Goal: Task Accomplishment & Management: Use online tool/utility

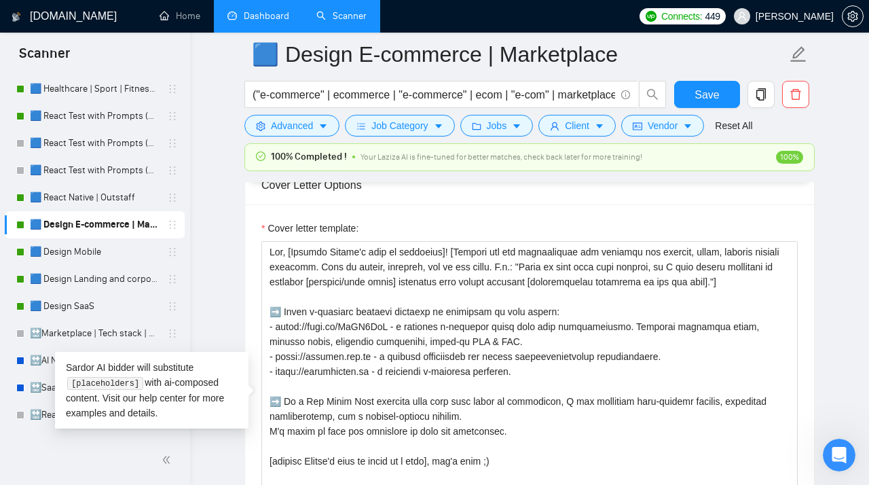
click at [271, 10] on link "Dashboard" at bounding box center [259, 16] width 62 height 12
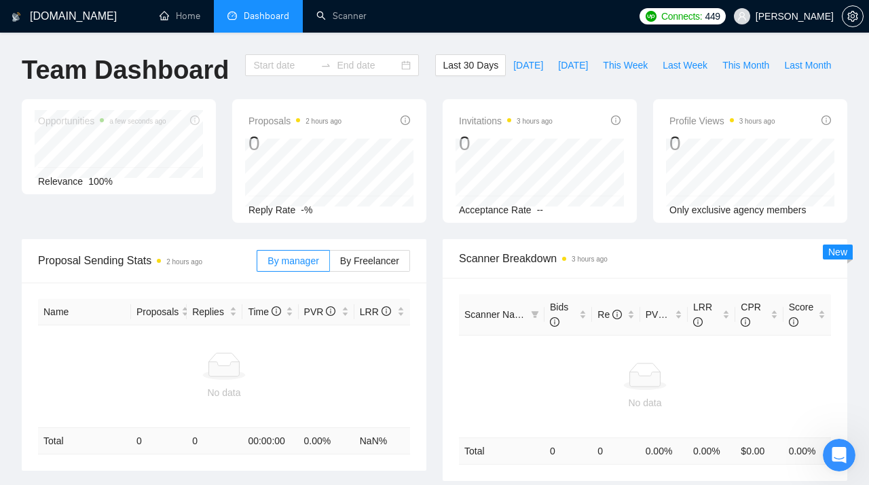
type input "[DATE]"
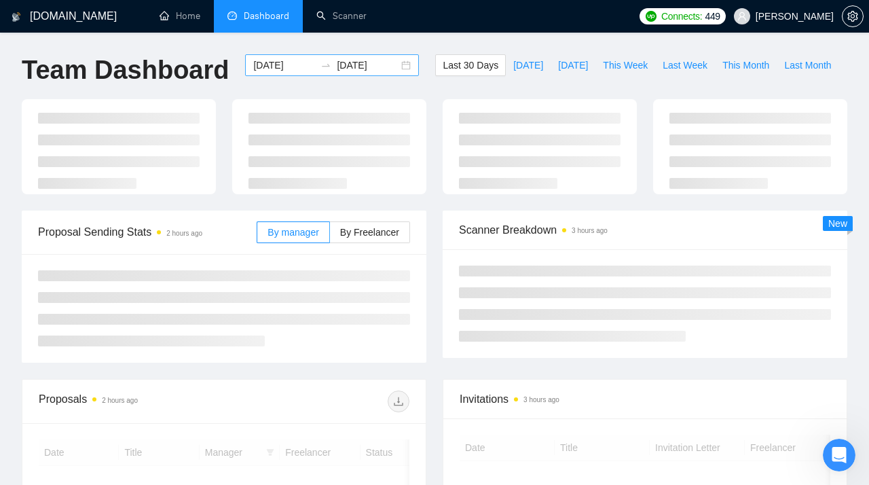
click at [396, 66] on div "[DATE] [DATE]" at bounding box center [332, 65] width 174 height 22
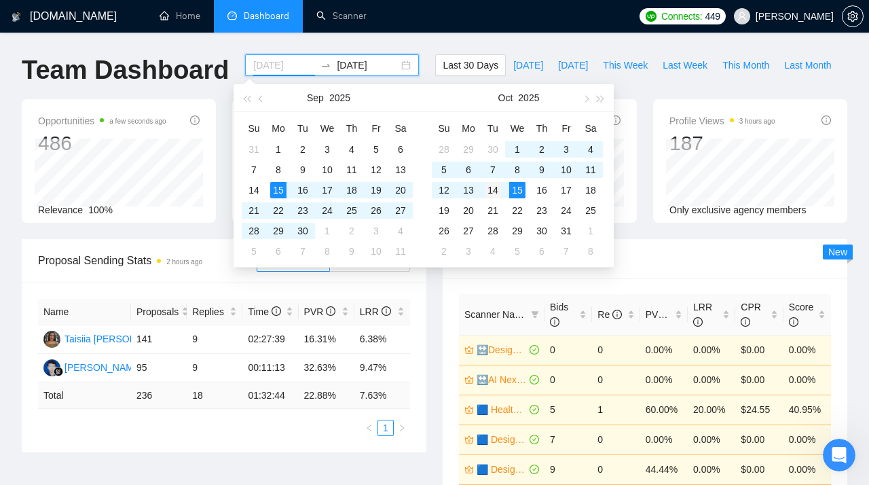
type input "[DATE]"
click at [489, 191] on div "14" at bounding box center [493, 190] width 16 height 16
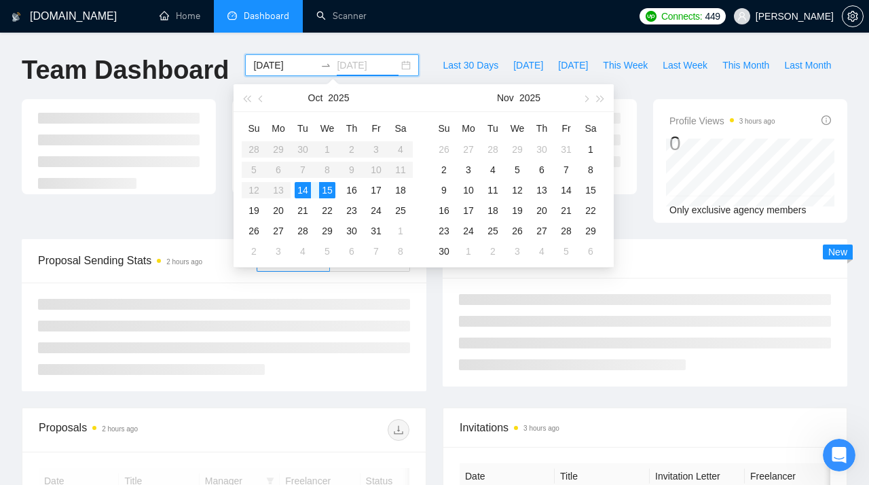
type input "[DATE]"
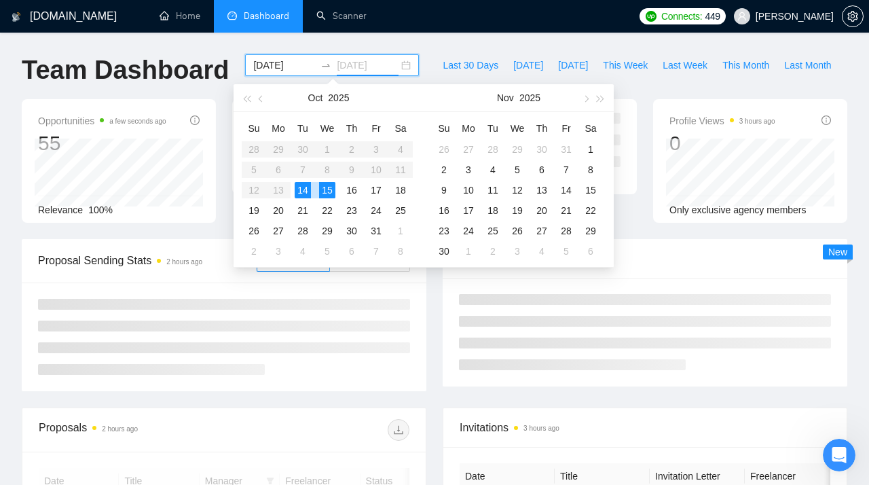
click at [323, 189] on div "15" at bounding box center [327, 190] width 16 height 16
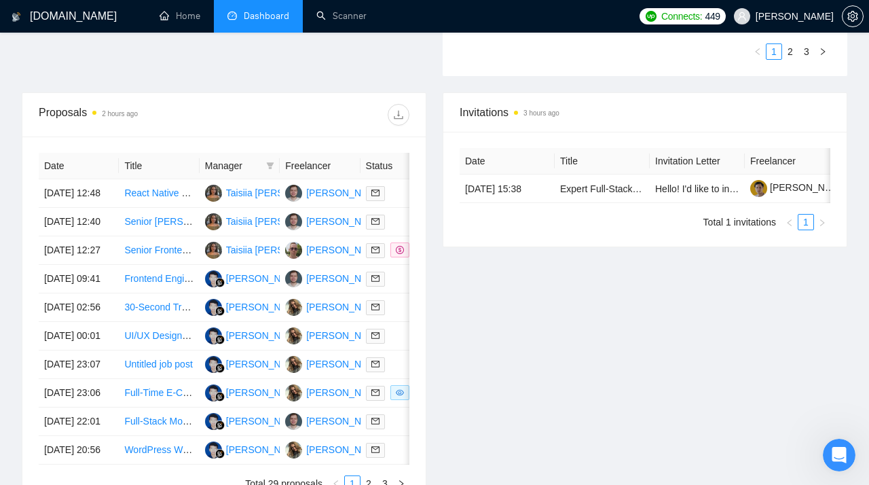
scroll to position [477, 0]
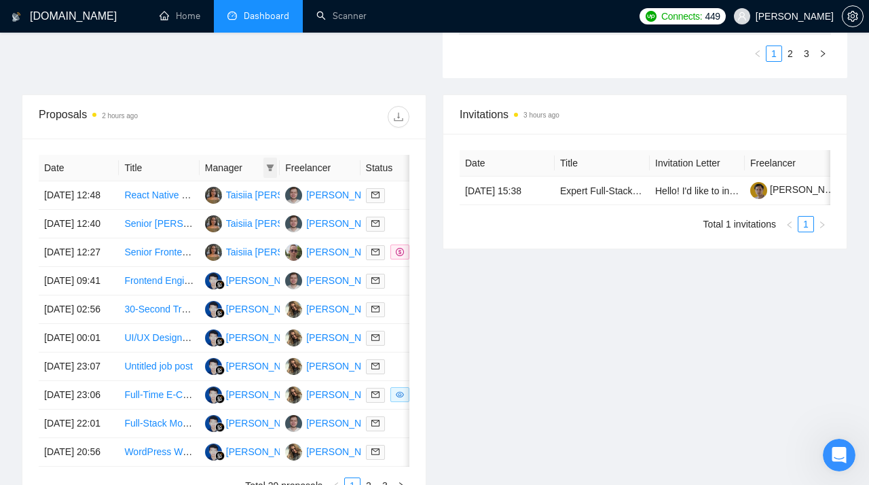
click at [269, 170] on icon "filter" at bounding box center [270, 167] width 7 height 7
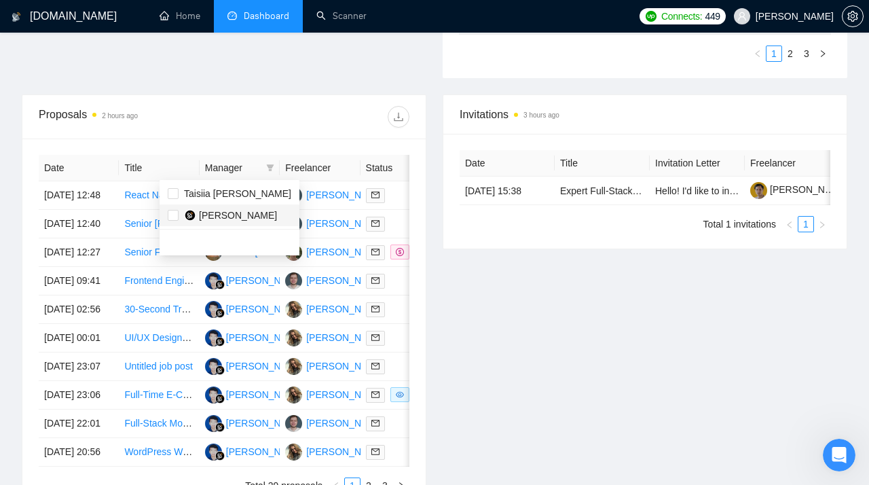
click at [210, 212] on span "[PERSON_NAME]" at bounding box center [238, 215] width 78 height 11
checkbox input "true"
click at [501, 342] on div "Invitations 3 hours ago Date Title Invitation Letter Freelancer Status [DATE] 1…" at bounding box center [645, 302] width 421 height 416
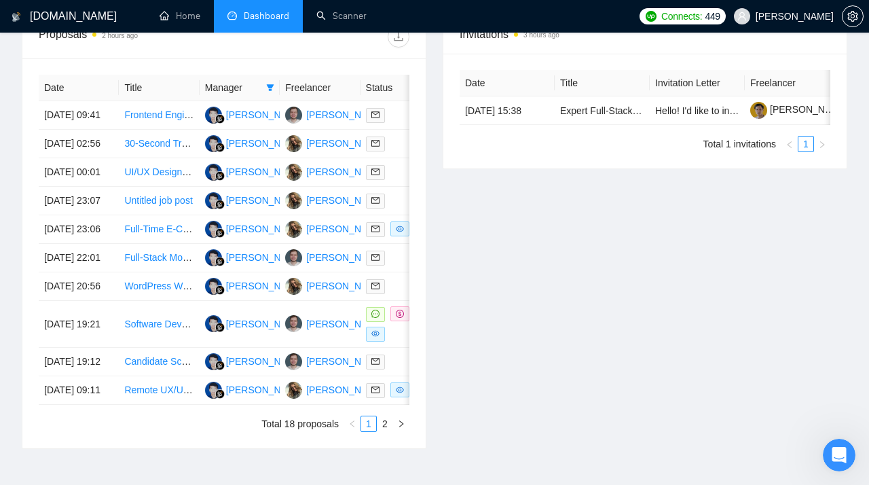
scroll to position [551, 0]
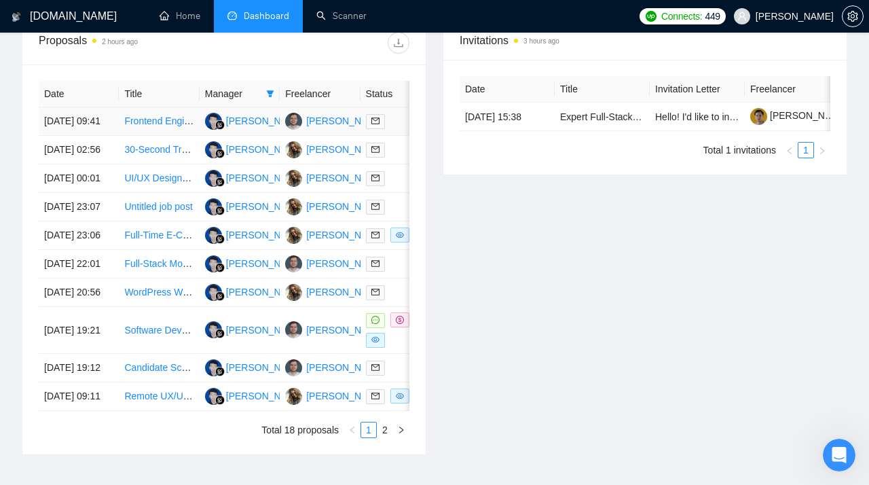
click at [160, 123] on link "Frontend Engineer for React Web Application" at bounding box center [219, 120] width 191 height 11
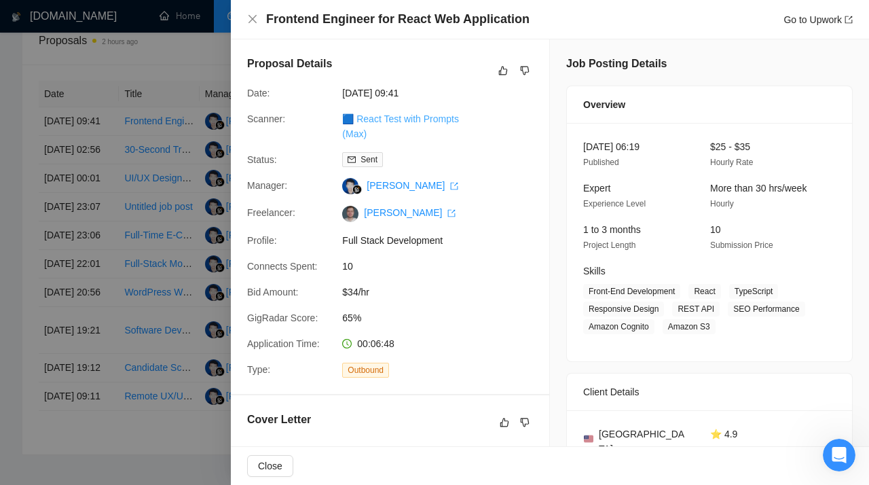
click at [410, 121] on link "🟦 React Test with Prompts (Max)" at bounding box center [400, 126] width 117 height 26
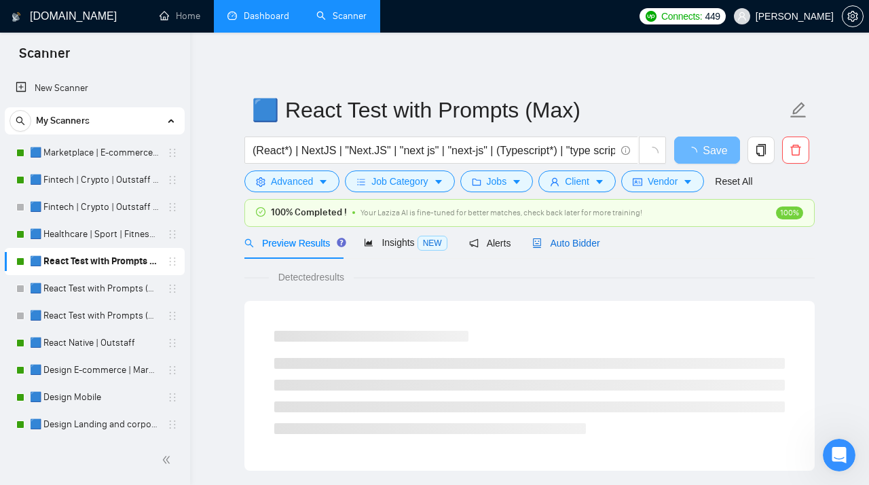
click at [569, 245] on span "Auto Bidder" at bounding box center [566, 243] width 67 height 11
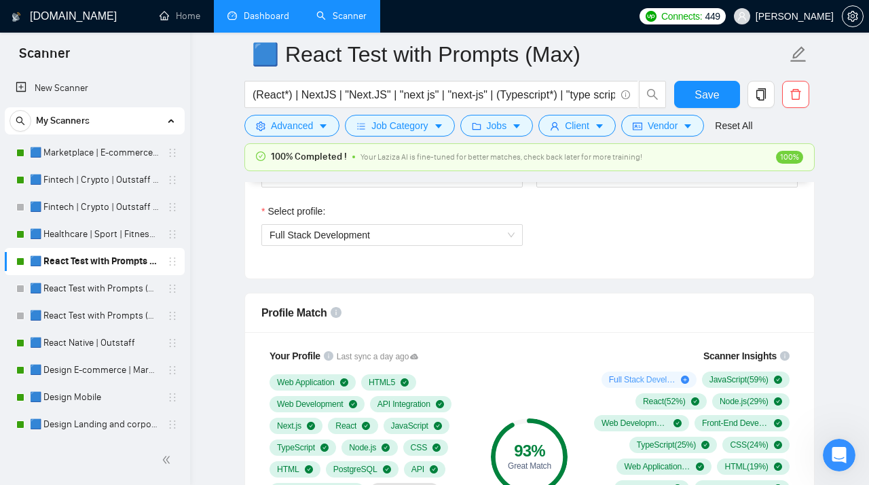
scroll to position [881, 0]
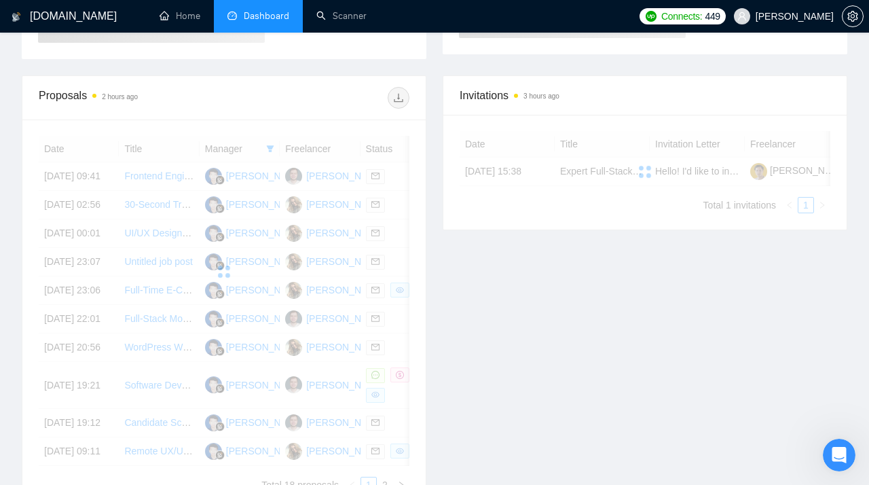
scroll to position [361, 0]
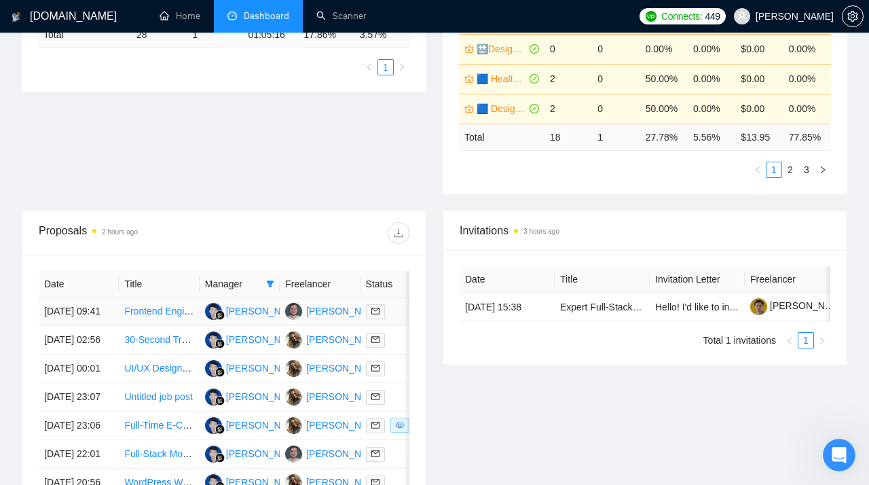
click at [149, 317] on link "Frontend Engineer for React Web Application" at bounding box center [219, 311] width 191 height 11
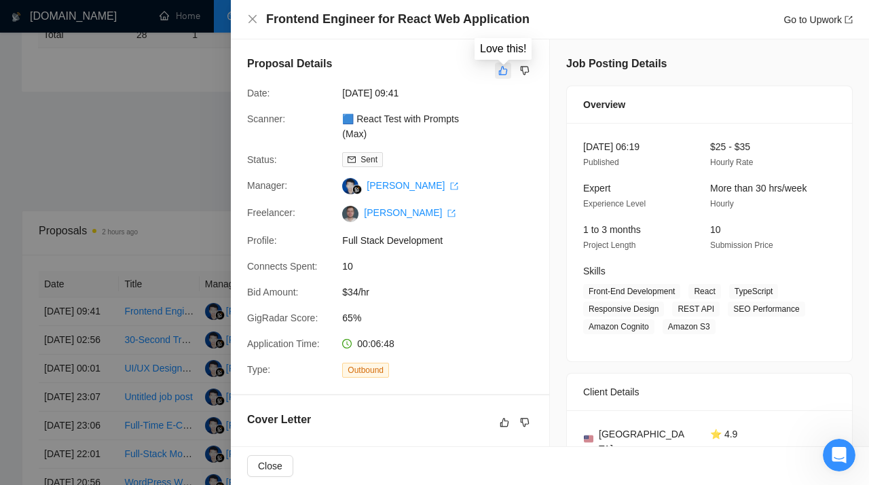
click at [503, 69] on icon "like" at bounding box center [504, 70] width 10 height 11
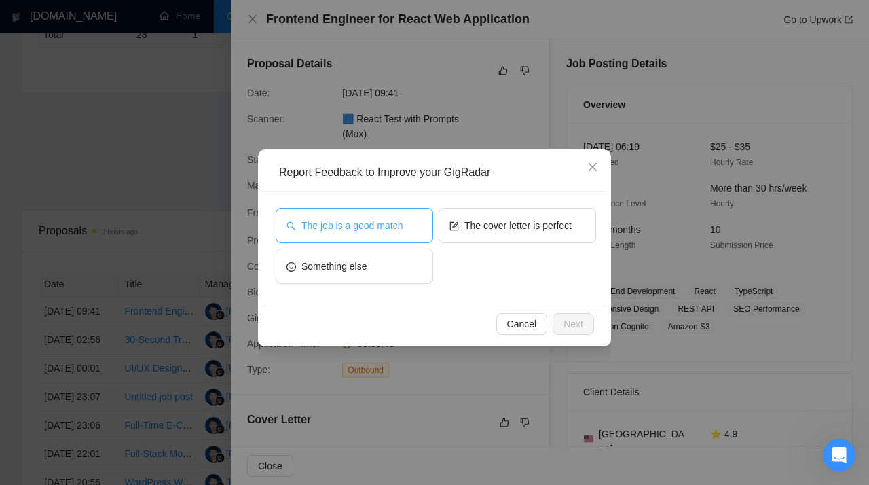
click at [382, 227] on span "The job is a good match" at bounding box center [352, 225] width 101 height 15
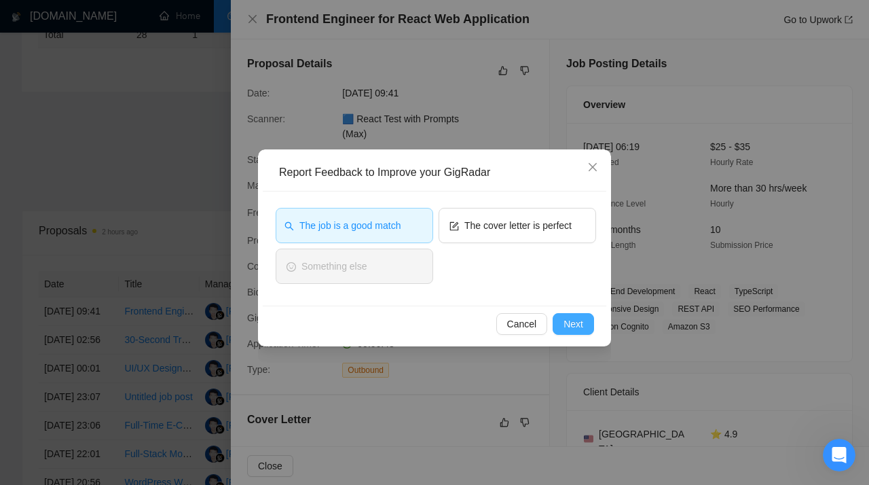
click at [580, 322] on span "Next" at bounding box center [574, 324] width 20 height 15
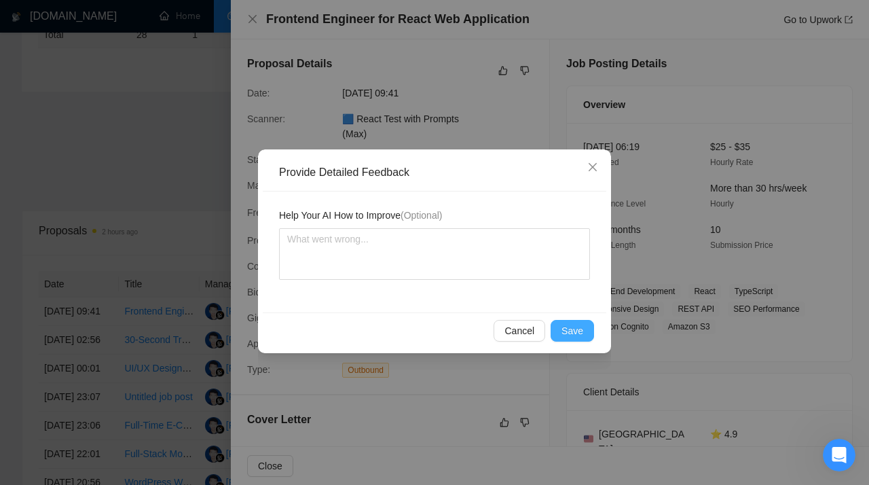
click at [571, 327] on span "Save" at bounding box center [573, 330] width 22 height 15
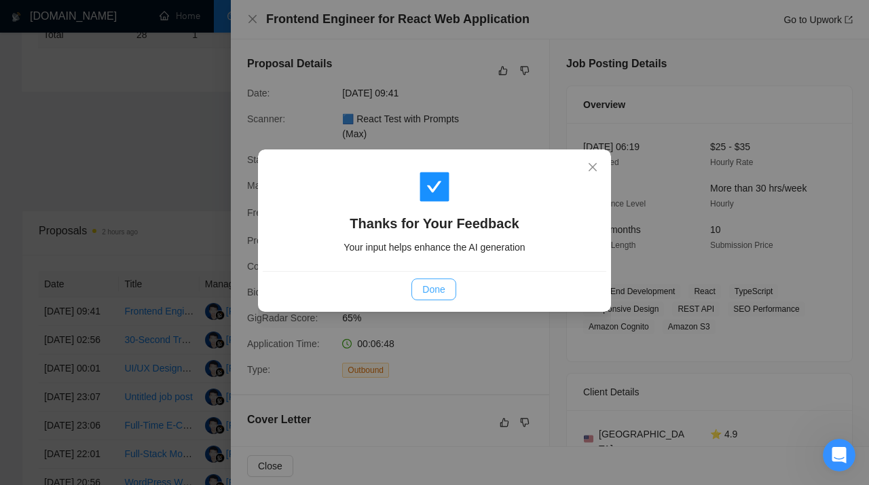
click at [447, 288] on button "Done" at bounding box center [434, 289] width 44 height 22
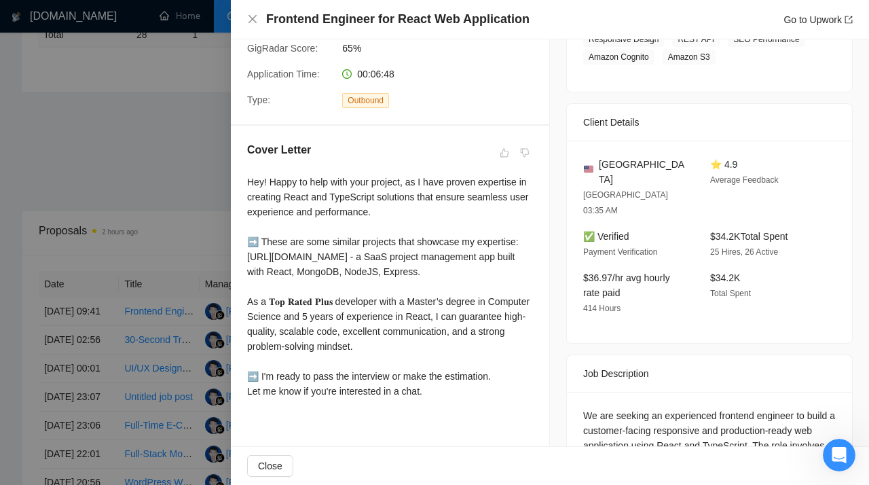
scroll to position [329, 0]
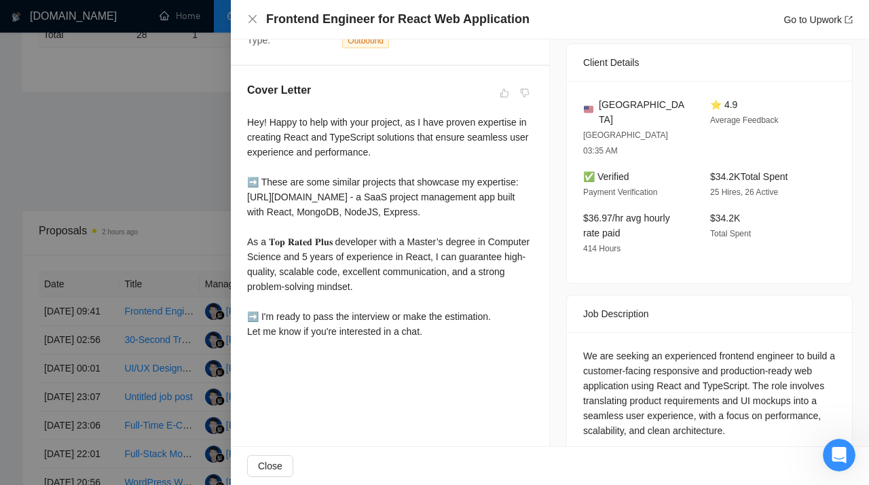
click at [173, 167] on div at bounding box center [434, 242] width 869 height 485
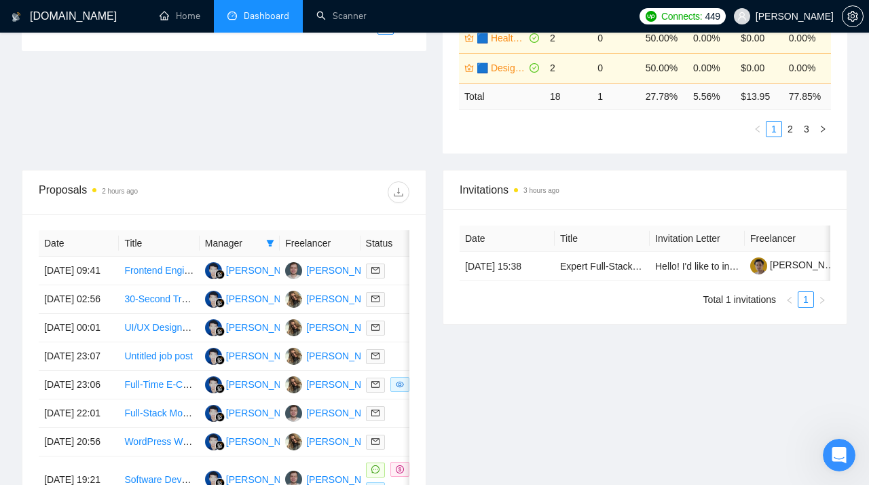
scroll to position [406, 0]
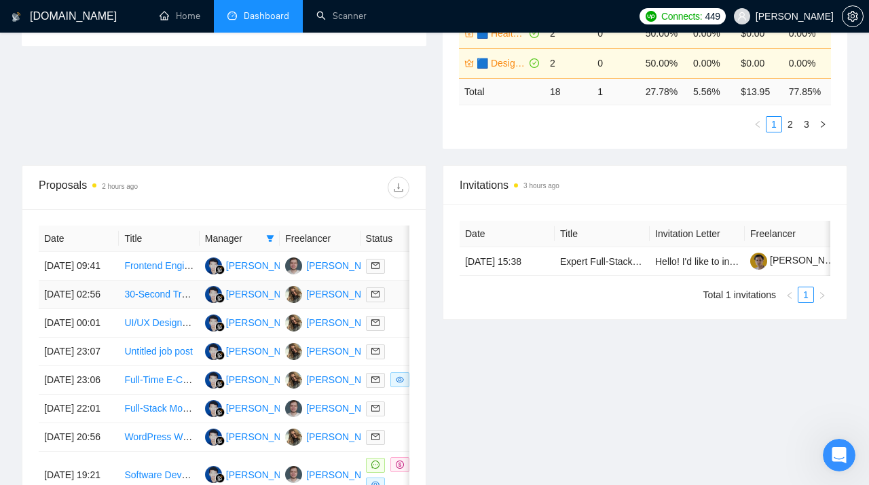
click at [154, 300] on link "30-Second Trade Show Video for CruiseCode - All-in-One Tour Operator Software f…" at bounding box center [341, 294] width 435 height 11
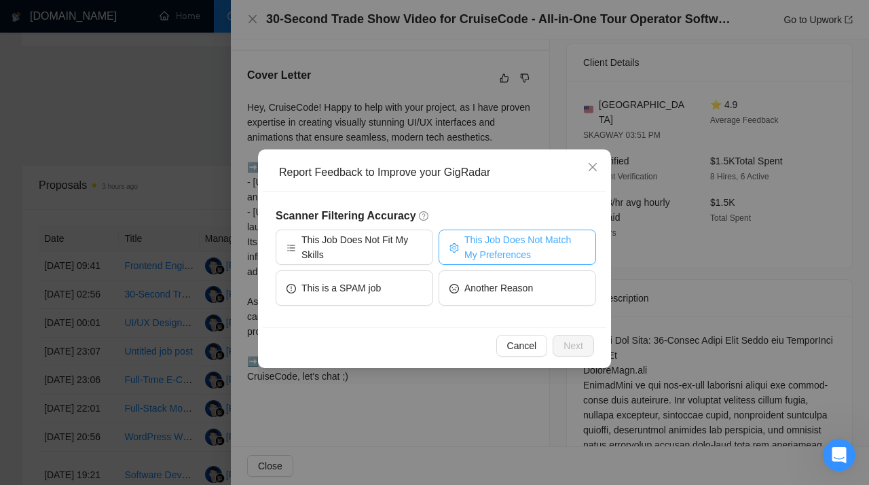
click at [465, 252] on span "This Job Does Not Match My Preferences" at bounding box center [525, 247] width 121 height 30
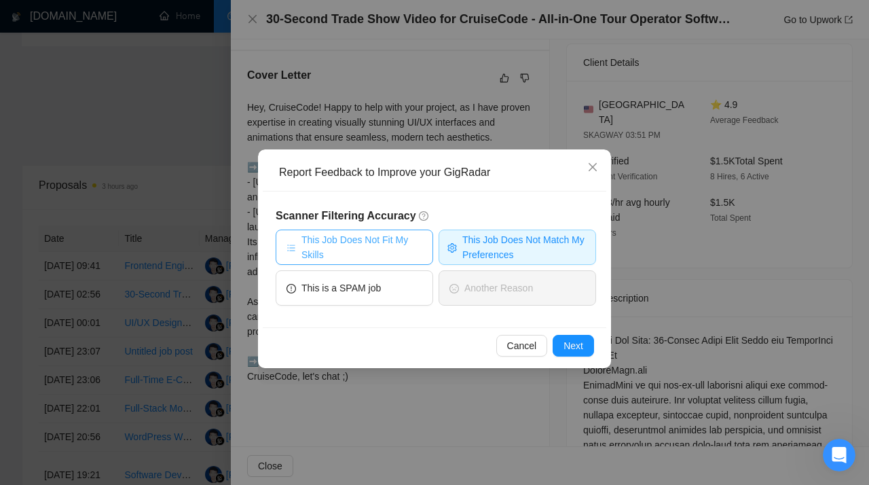
click at [400, 249] on span "This Job Does Not Fit My Skills" at bounding box center [362, 247] width 121 height 30
click at [569, 346] on span "Next" at bounding box center [574, 345] width 20 height 15
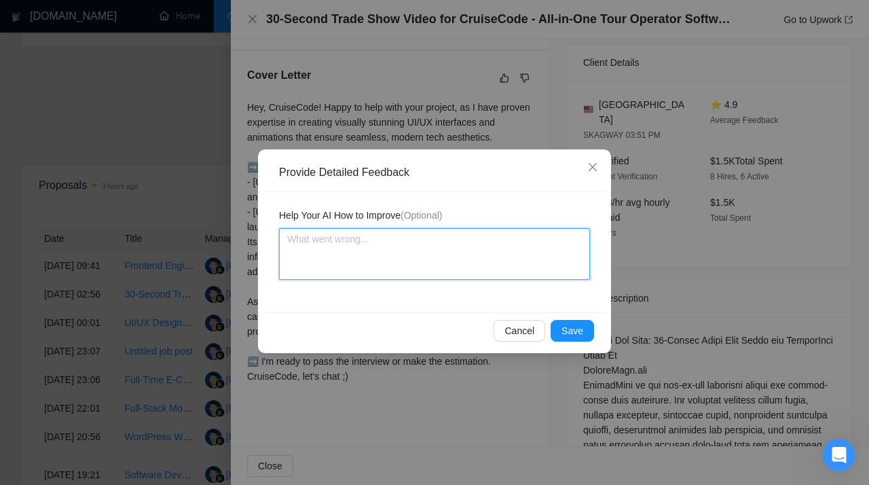
click at [407, 255] on textarea at bounding box center [434, 254] width 311 height 52
paste textarea "Don’t apply to job posts that require creating motion graphics or promotional v…"
type textarea "Don’t apply to job posts that require creating motion graphics or promotional v…"
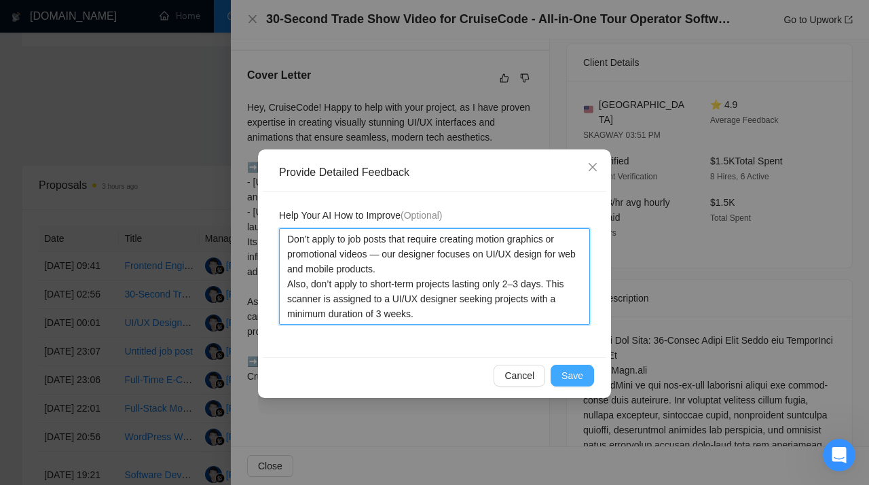
type textarea "Don’t apply to job posts that require creating motion graphics or promotional v…"
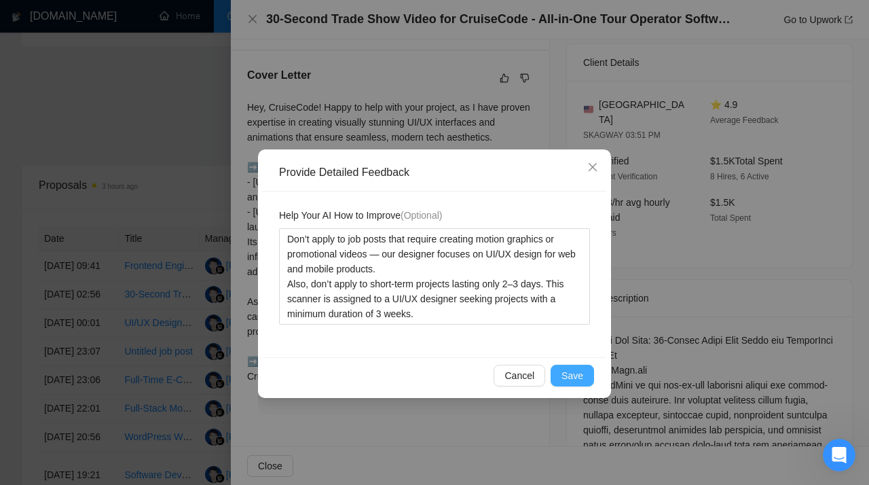
click at [575, 379] on span "Save" at bounding box center [573, 375] width 22 height 15
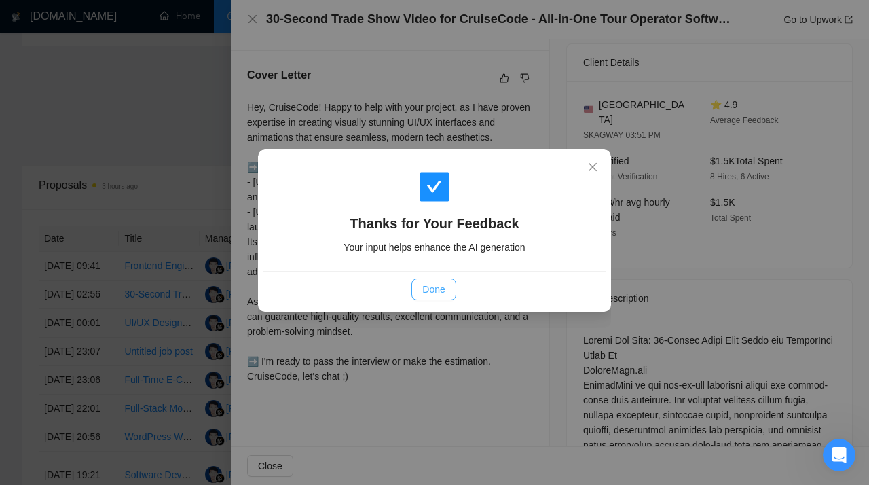
click at [431, 287] on span "Done" at bounding box center [433, 289] width 22 height 15
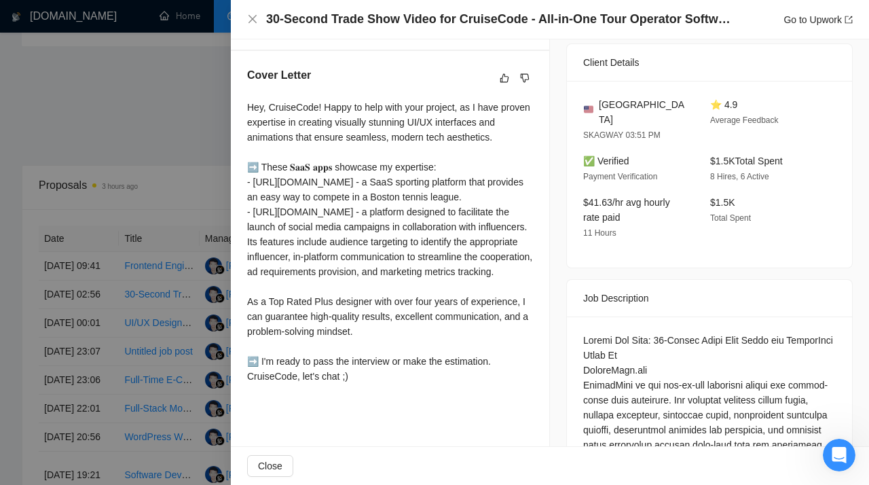
click at [109, 219] on div at bounding box center [434, 242] width 869 height 485
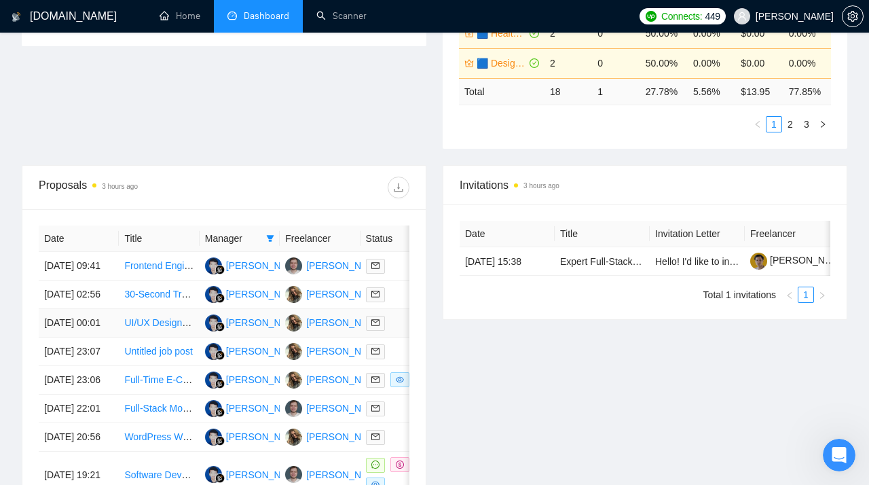
click at [156, 328] on link "UI/UX Designer for AI-Powered Clinical Knowledge Platform (Healthcare SaaS)" at bounding box center [291, 322] width 334 height 11
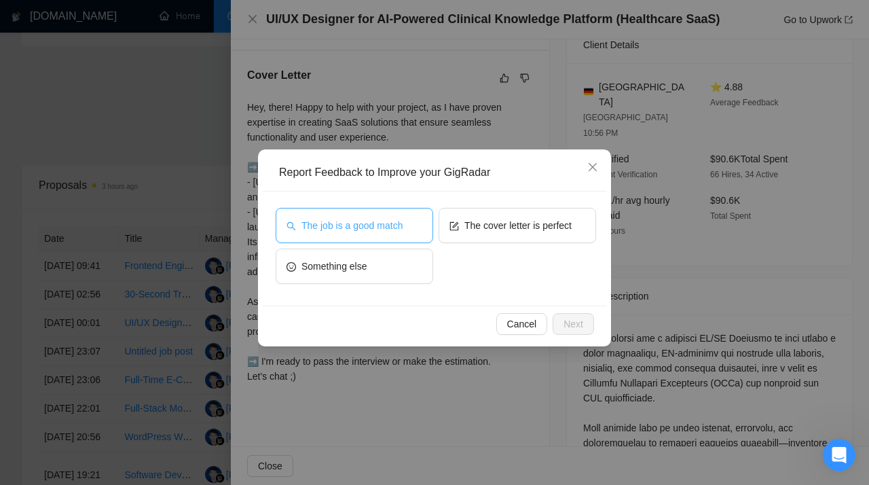
click at [373, 223] on span "The job is a good match" at bounding box center [352, 225] width 101 height 15
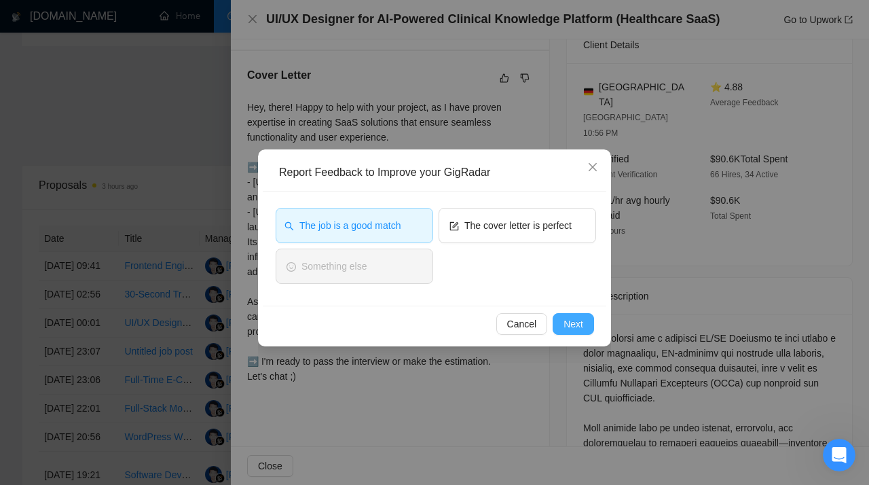
click at [560, 317] on button "Next" at bounding box center [573, 324] width 41 height 22
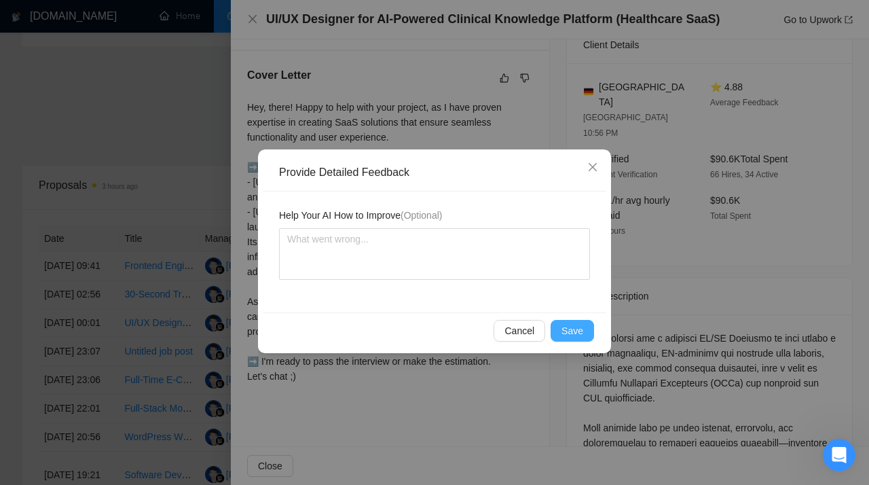
click at [582, 321] on button "Save" at bounding box center [572, 331] width 43 height 22
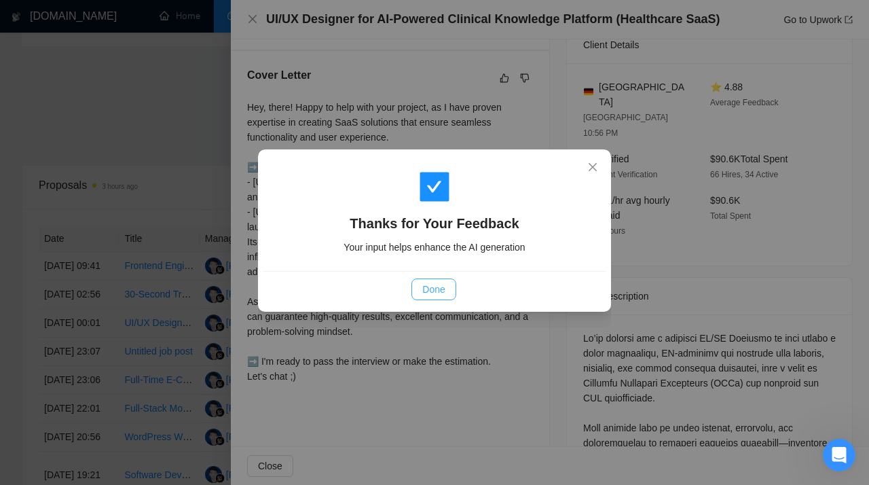
click at [446, 293] on button "Done" at bounding box center [434, 289] width 44 height 22
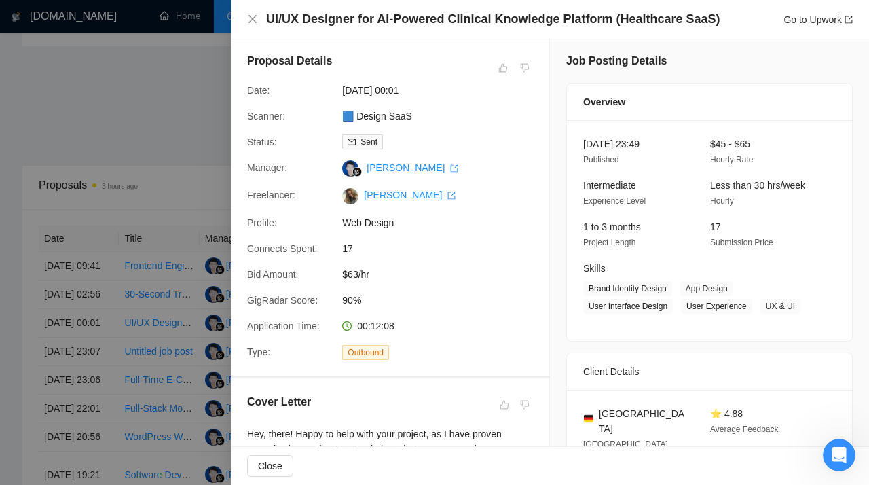
scroll to position [0, 0]
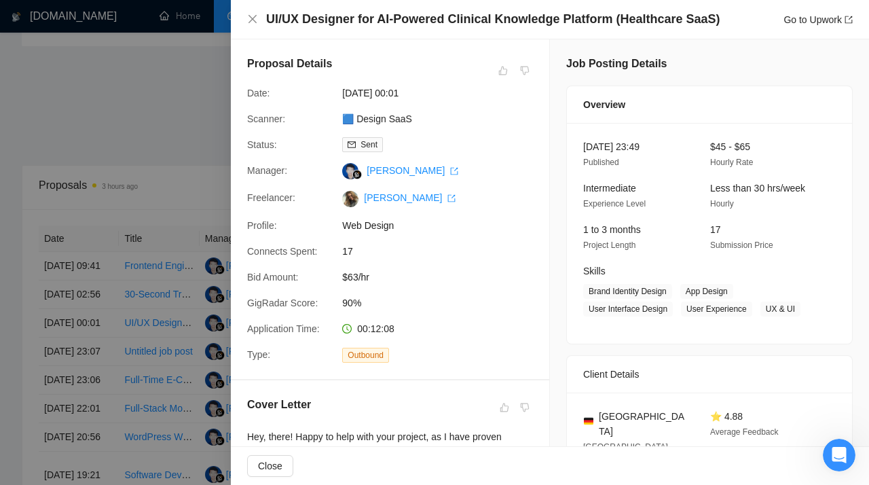
click at [155, 100] on div at bounding box center [434, 242] width 869 height 485
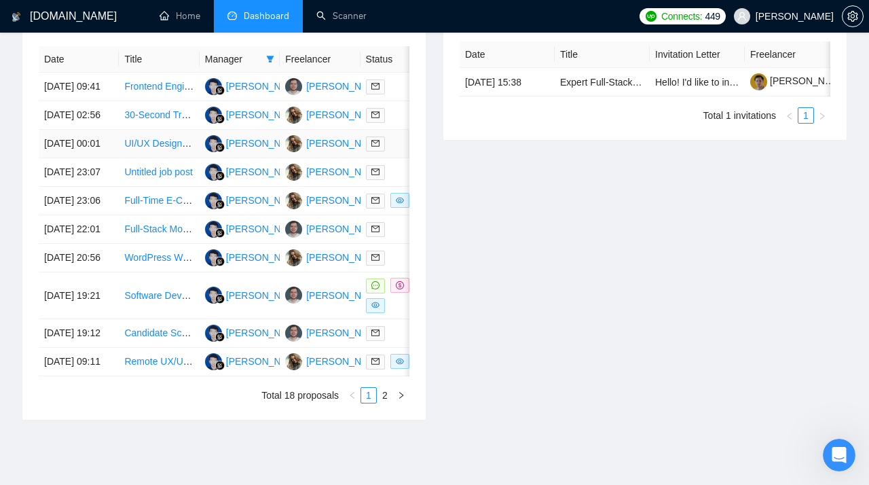
scroll to position [587, 0]
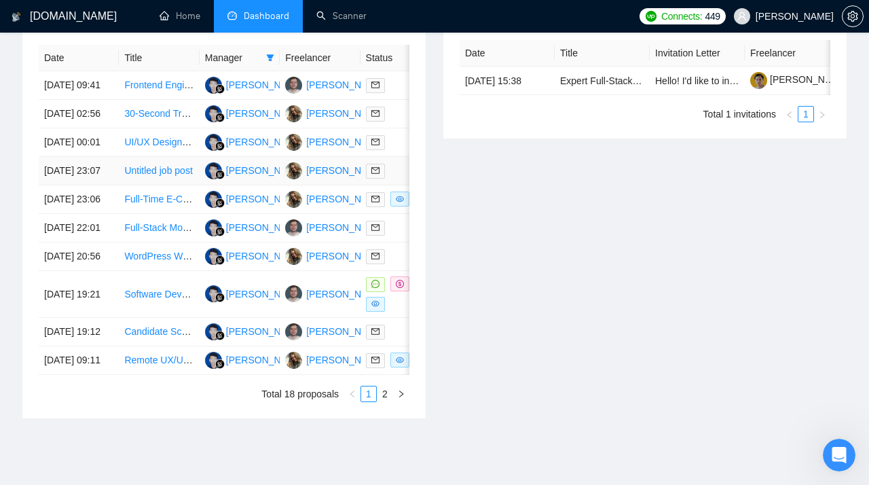
click at [157, 176] on link "Untitled job post" at bounding box center [158, 170] width 68 height 11
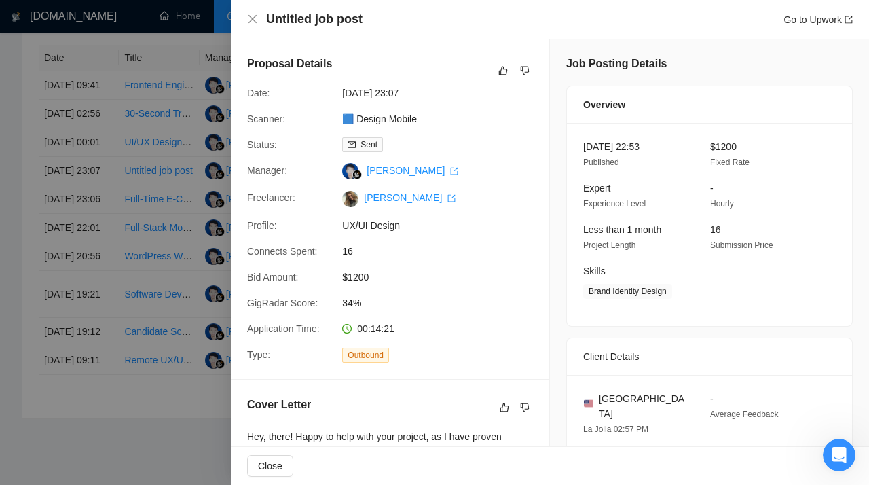
click at [147, 285] on div at bounding box center [434, 242] width 869 height 485
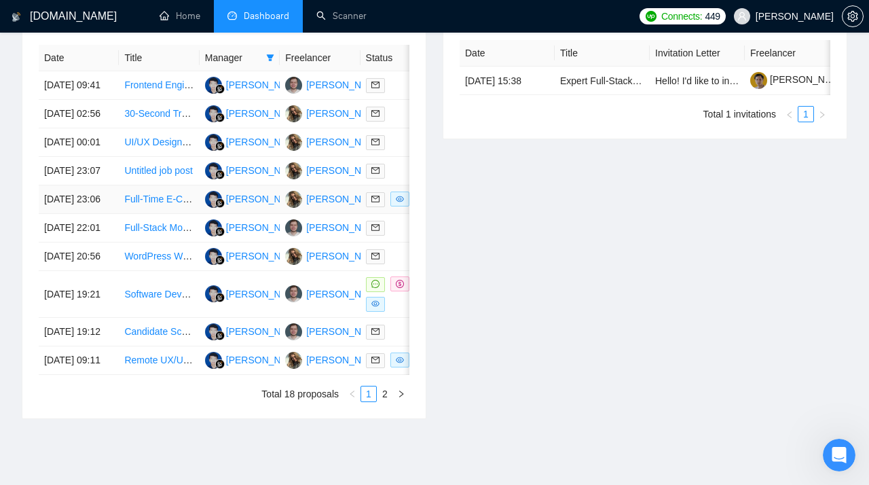
click at [151, 204] on link "Full-Time E-Commerce Brand Designer Needed for Influencer Partnership Launch" at bounding box center [297, 199] width 346 height 11
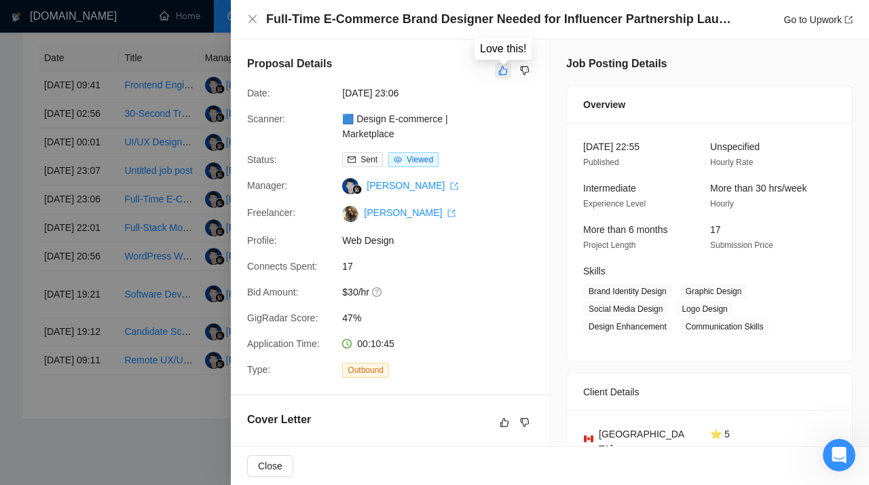
click at [504, 70] on icon "like" at bounding box center [504, 70] width 10 height 11
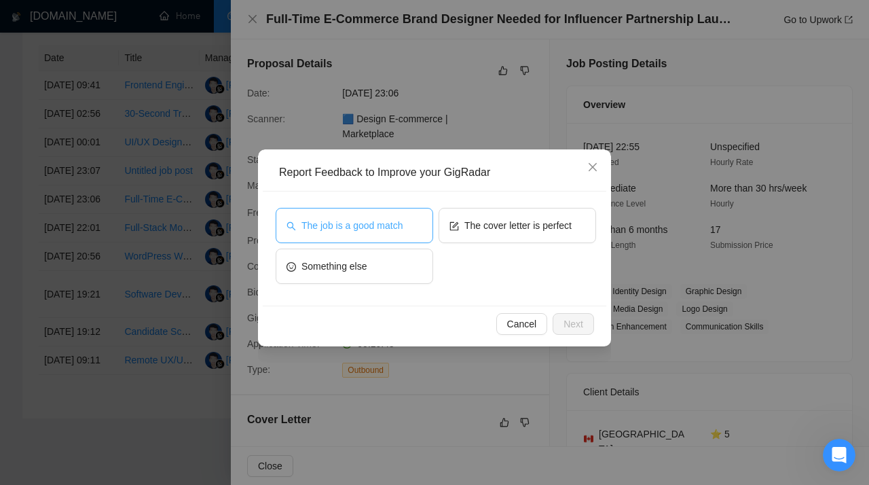
click at [367, 229] on span "The job is a good match" at bounding box center [352, 225] width 101 height 15
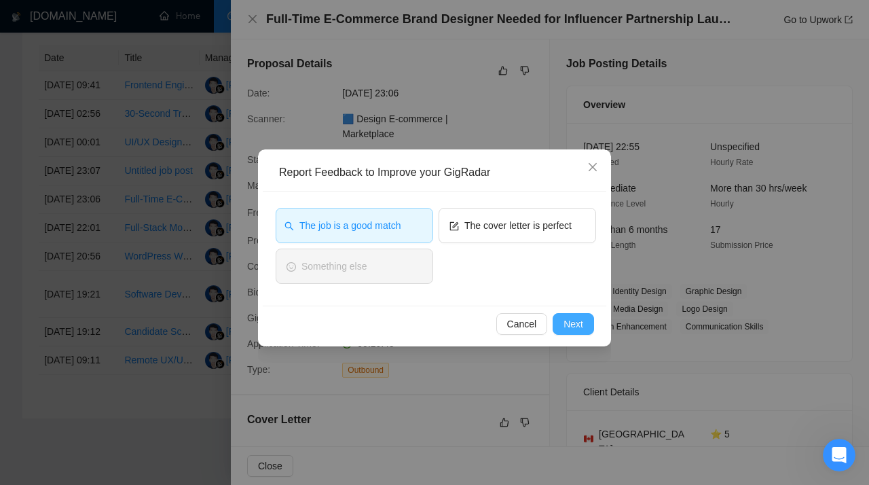
click at [569, 326] on span "Next" at bounding box center [574, 324] width 20 height 15
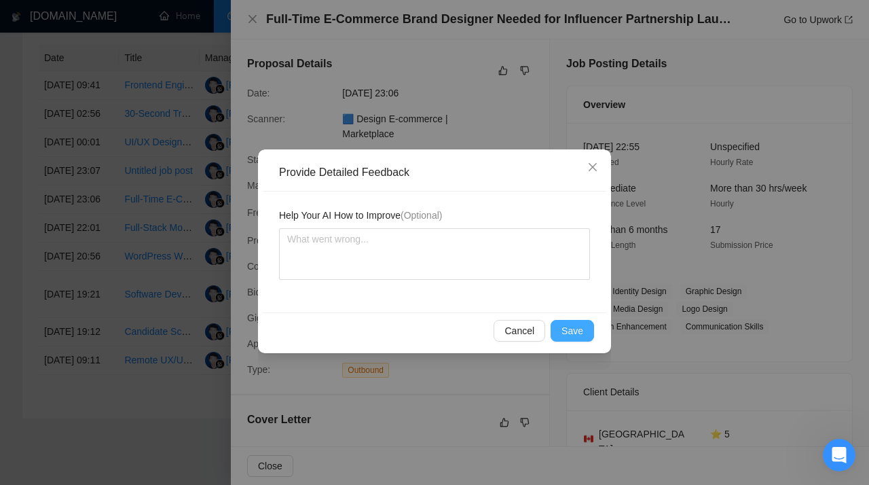
click at [569, 326] on span "Save" at bounding box center [573, 330] width 22 height 15
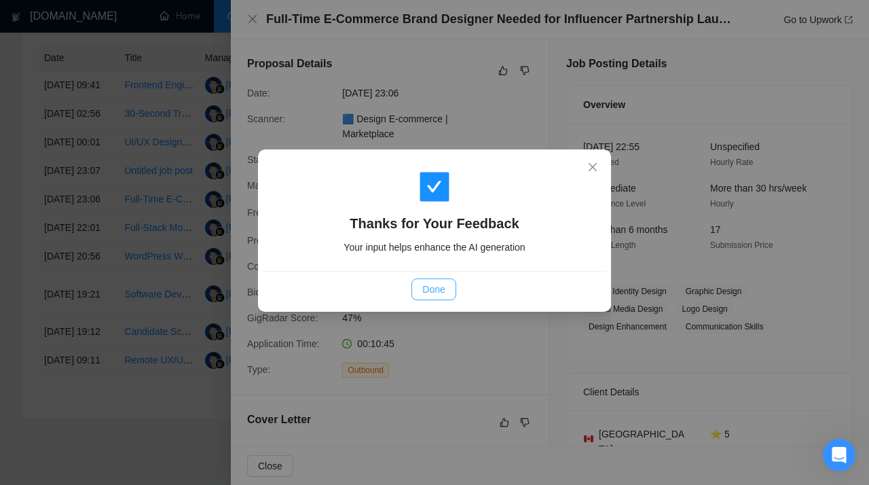
click at [427, 289] on span "Done" at bounding box center [433, 289] width 22 height 15
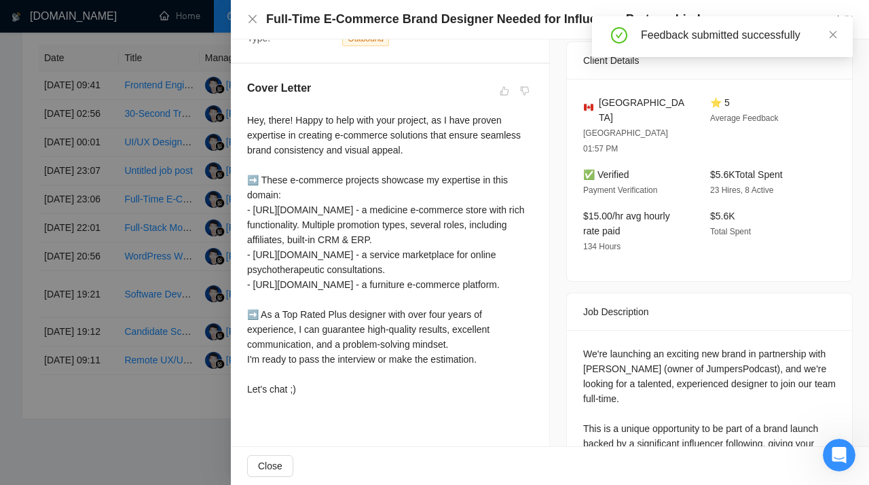
scroll to position [372, 0]
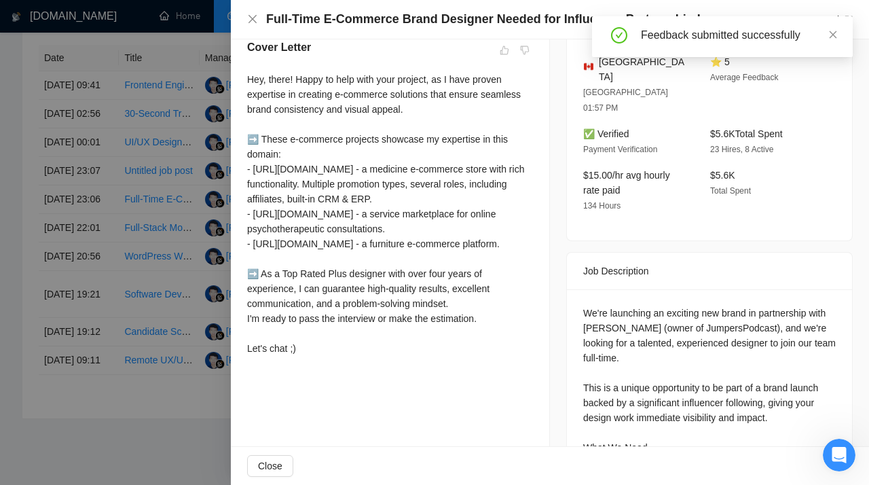
click at [194, 223] on div at bounding box center [434, 242] width 869 height 485
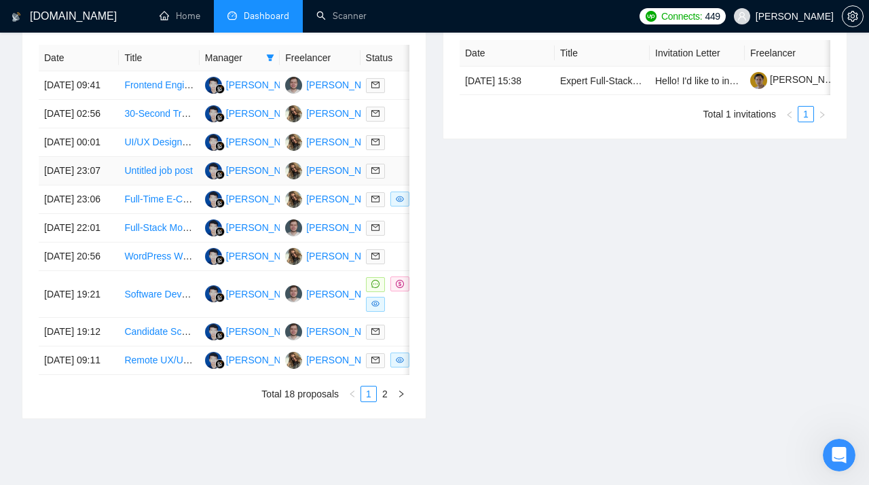
click at [152, 176] on link "Untitled job post" at bounding box center [158, 170] width 68 height 11
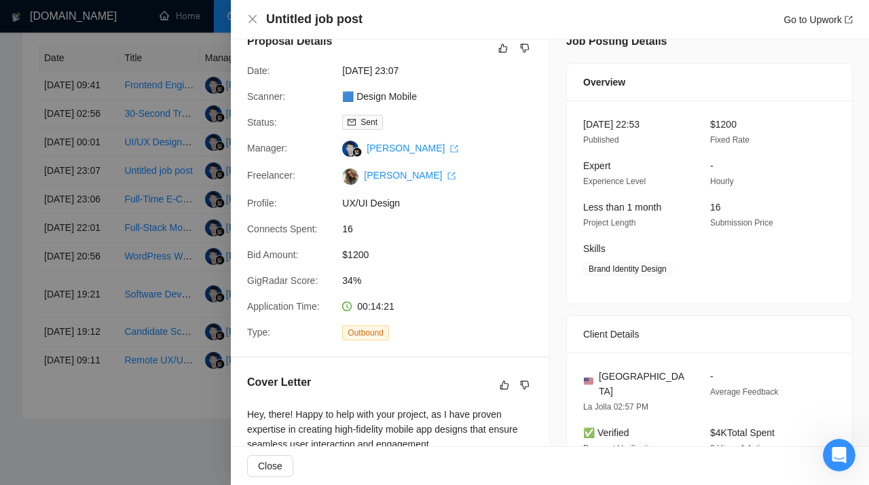
scroll to position [0, 0]
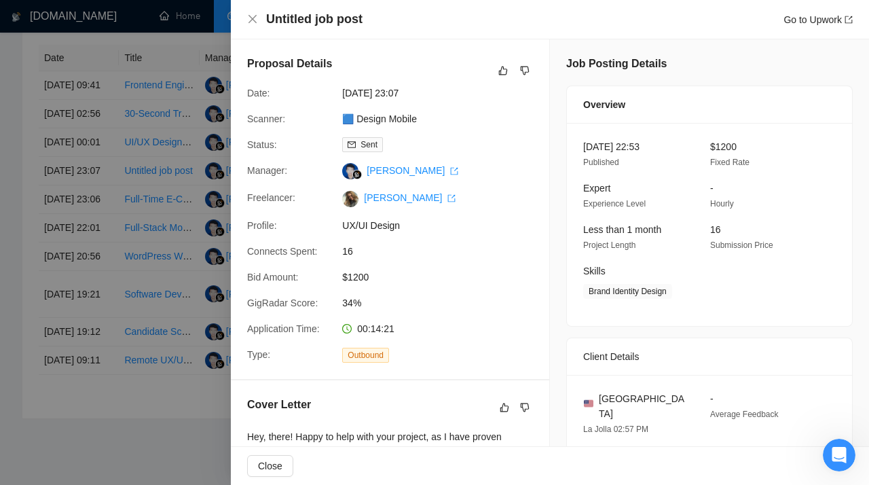
click at [169, 212] on div at bounding box center [434, 242] width 869 height 485
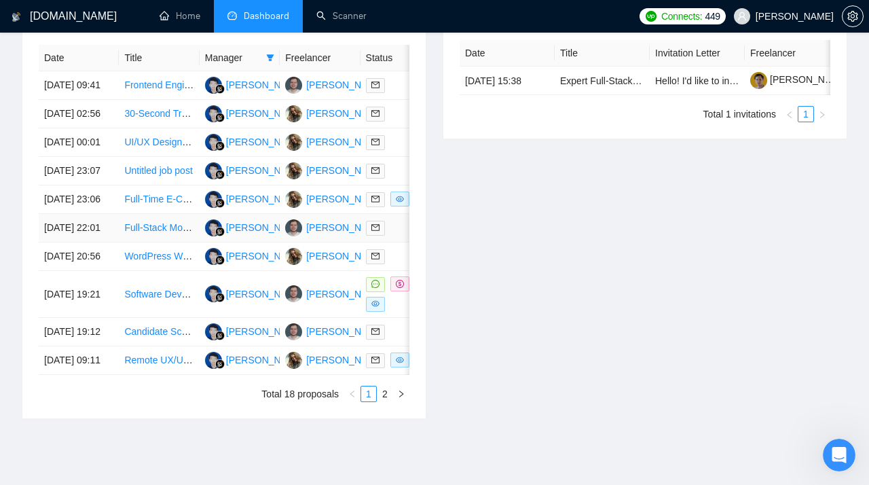
click at [139, 233] on link "Full-Stack Mobile Developer (React Native + Node.js) for AI-Driven Gig Marketpl…" at bounding box center [310, 227] width 372 height 11
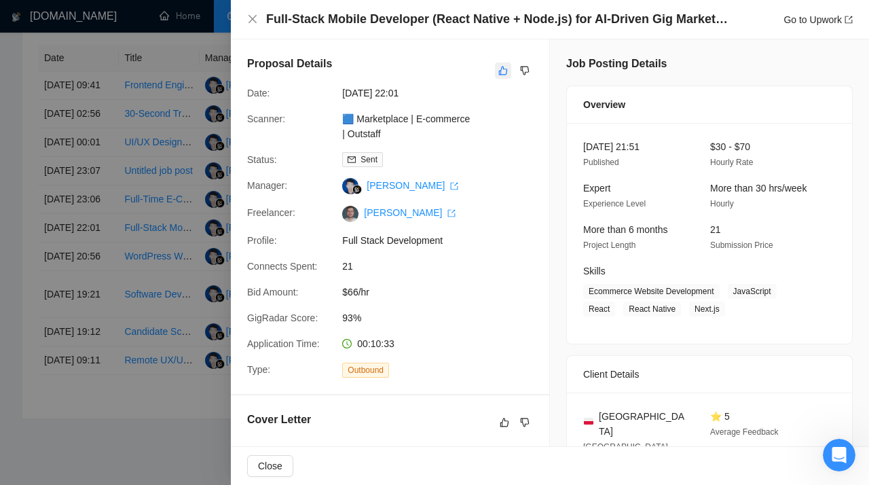
click at [506, 65] on button "button" at bounding box center [503, 70] width 16 height 16
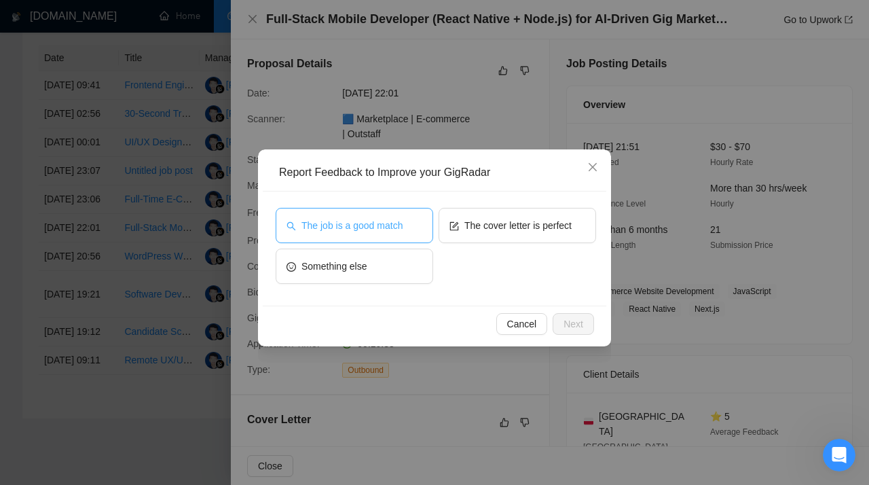
click at [357, 234] on button "The job is a good match" at bounding box center [355, 225] width 158 height 35
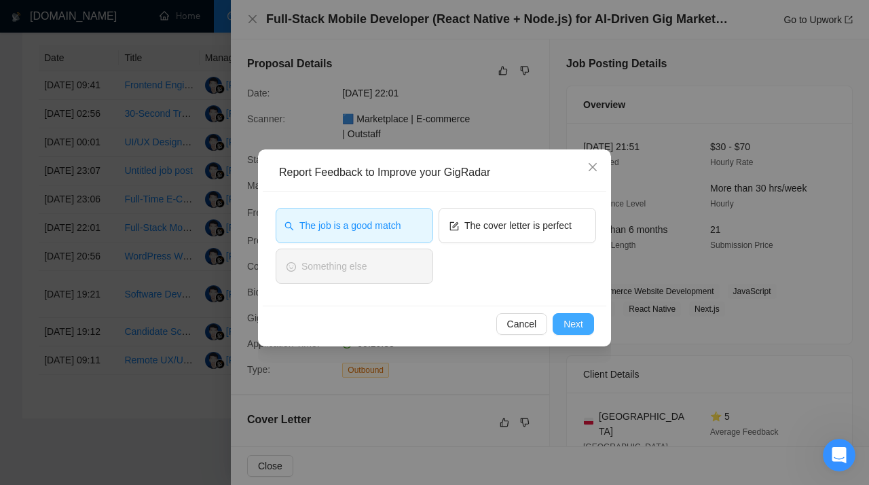
click at [562, 325] on button "Next" at bounding box center [573, 324] width 41 height 22
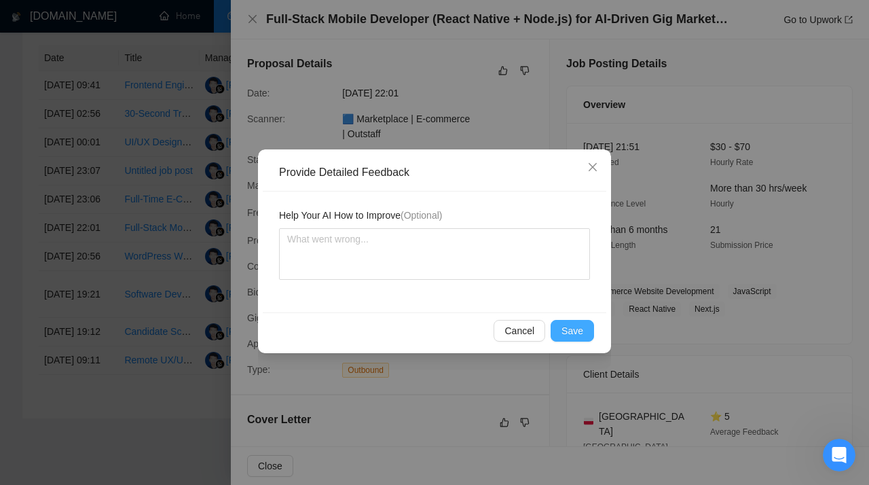
click at [563, 325] on span "Save" at bounding box center [573, 330] width 22 height 15
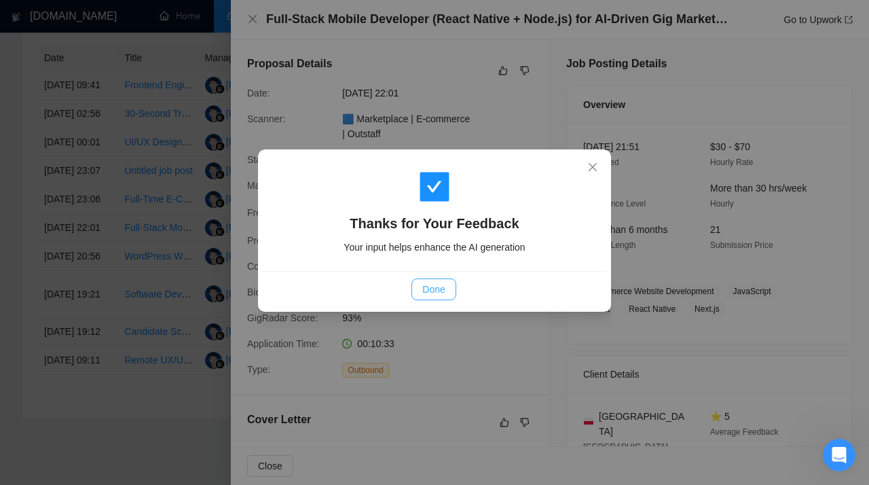
click at [428, 287] on span "Done" at bounding box center [433, 289] width 22 height 15
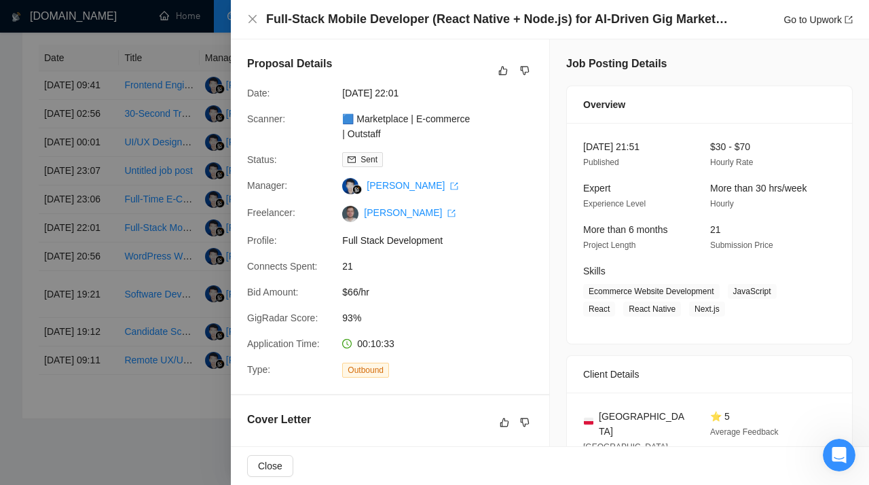
click at [201, 230] on div at bounding box center [434, 242] width 869 height 485
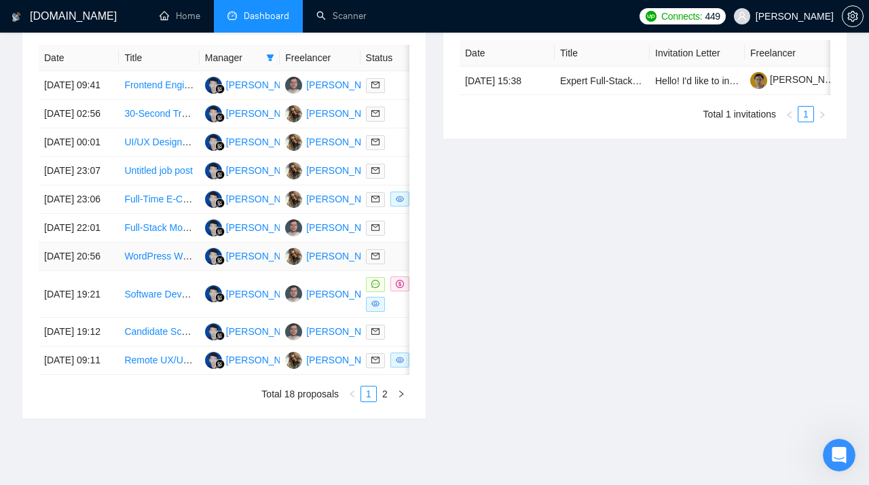
click at [147, 262] on link "WordPress Website Designer (Beaver Builder / UABB Themer)" at bounding box center [256, 256] width 265 height 11
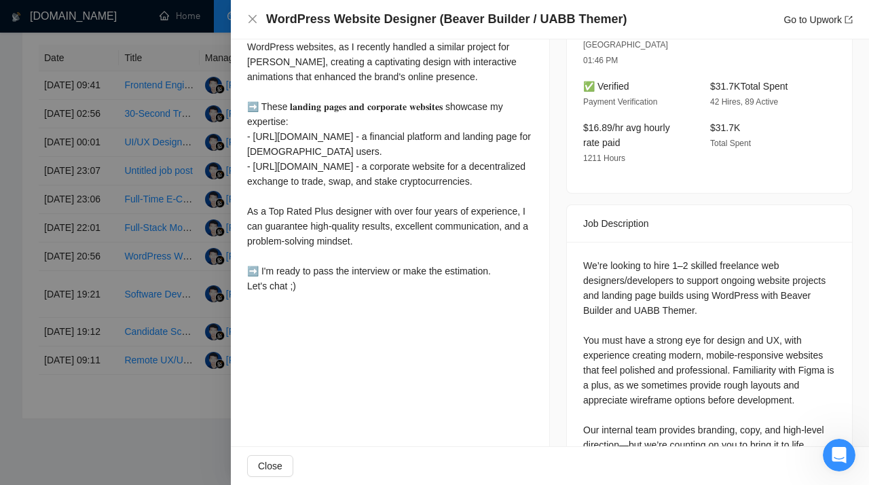
scroll to position [434, 0]
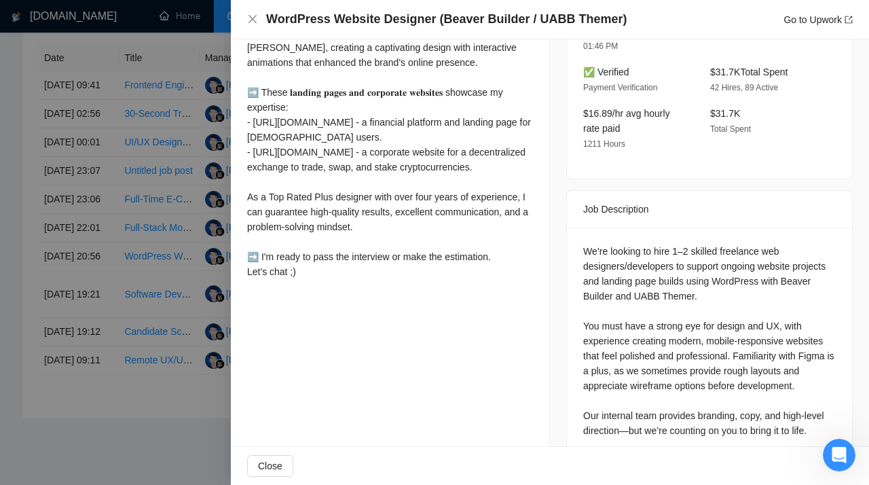
click at [111, 219] on div at bounding box center [434, 242] width 869 height 485
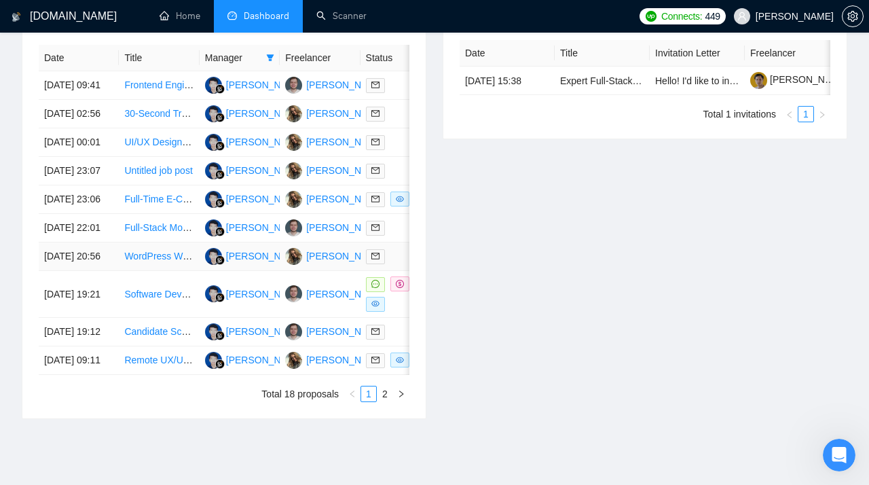
click at [162, 262] on link "WordPress Website Designer (Beaver Builder / UABB Themer)" at bounding box center [256, 256] width 265 height 11
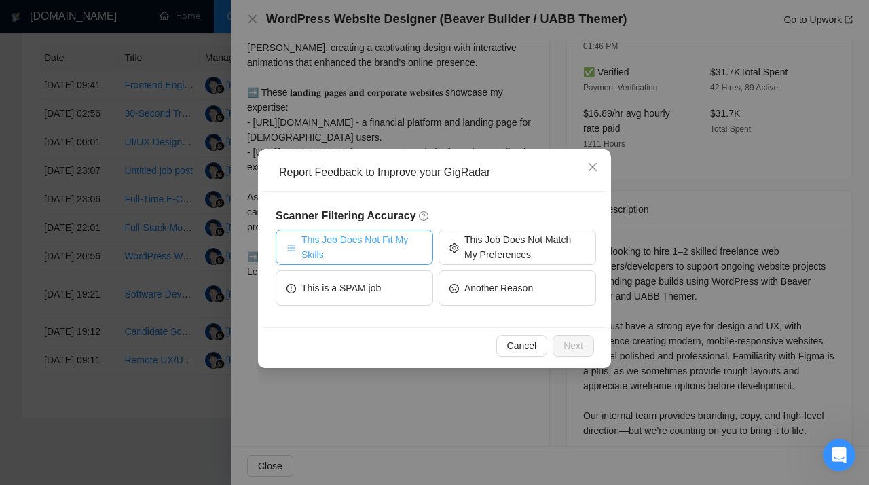
click at [403, 247] on span "This Job Does Not Fit My Skills" at bounding box center [362, 247] width 121 height 30
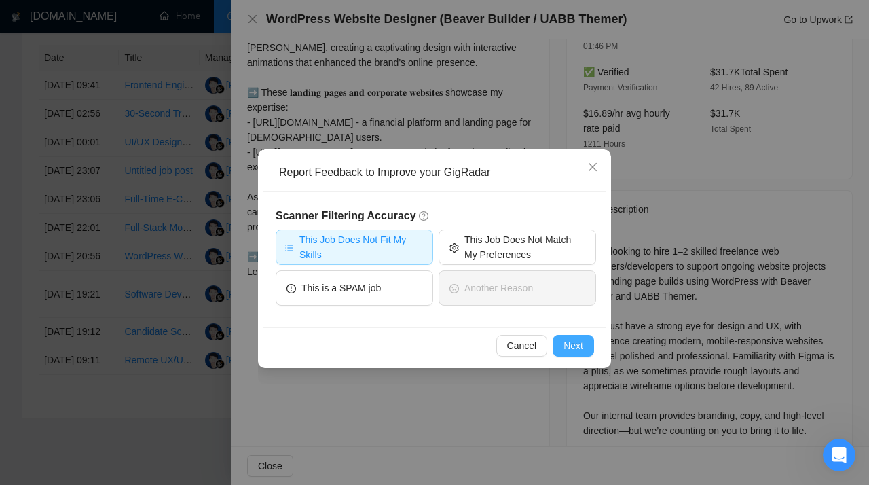
click at [573, 344] on span "Next" at bounding box center [574, 345] width 20 height 15
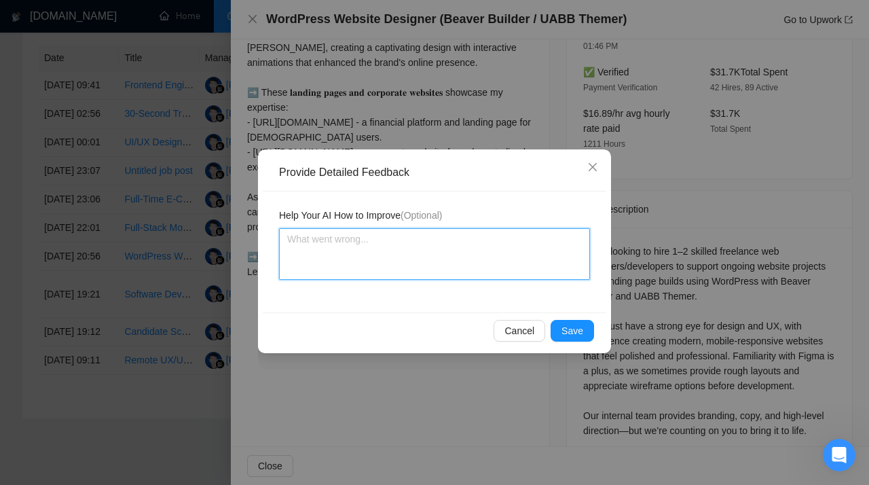
click at [389, 264] on textarea at bounding box center [434, 254] width 311 height 52
paste textarea "Don’t apply to job posts requiring WordPress experience or work with Beaver Bui…"
type textarea "Don’t apply to job posts requiring WordPress experience or work with Beaver Bui…"
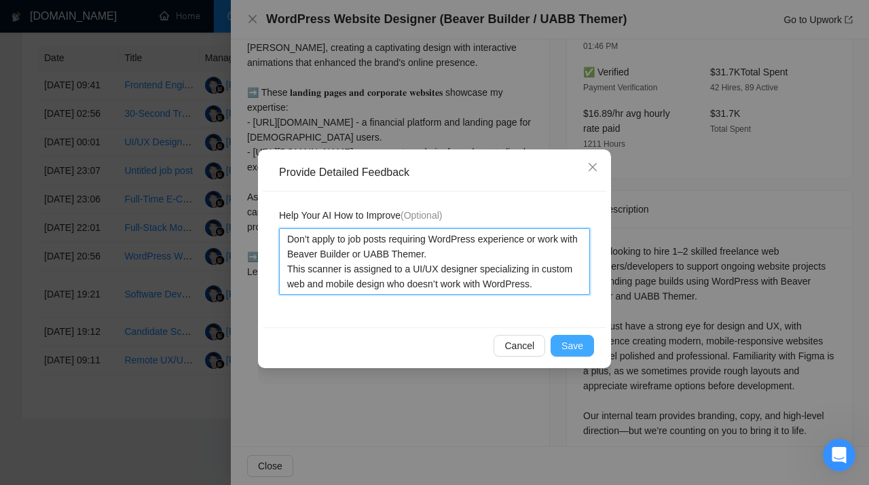
type textarea "Don’t apply to job posts requiring WordPress experience or work with Beaver Bui…"
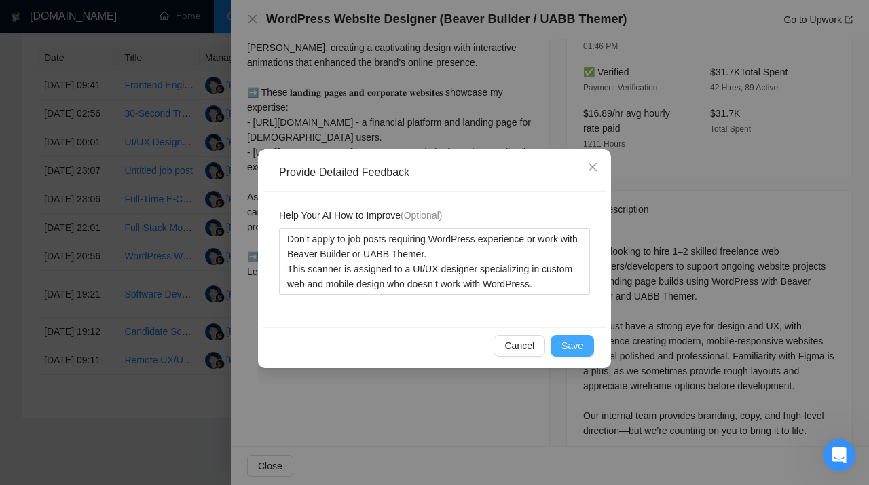
click at [578, 346] on span "Save" at bounding box center [573, 345] width 22 height 15
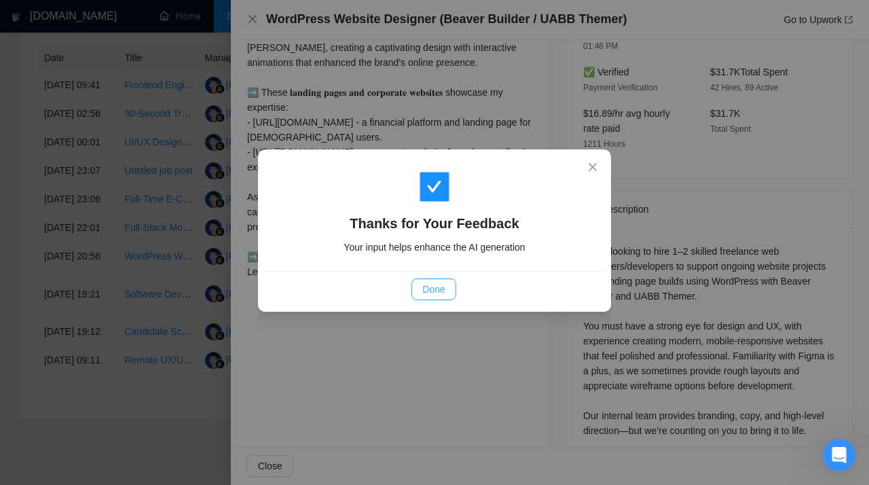
click at [434, 286] on span "Done" at bounding box center [433, 289] width 22 height 15
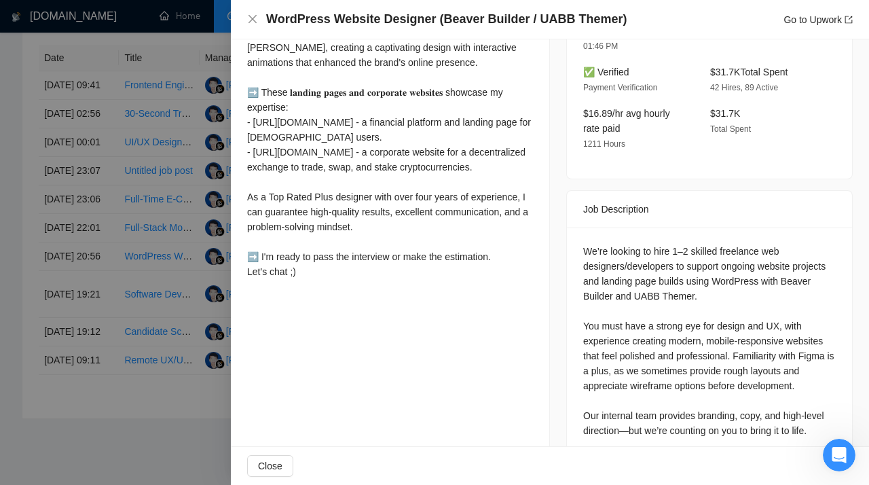
click at [172, 256] on div at bounding box center [434, 242] width 869 height 485
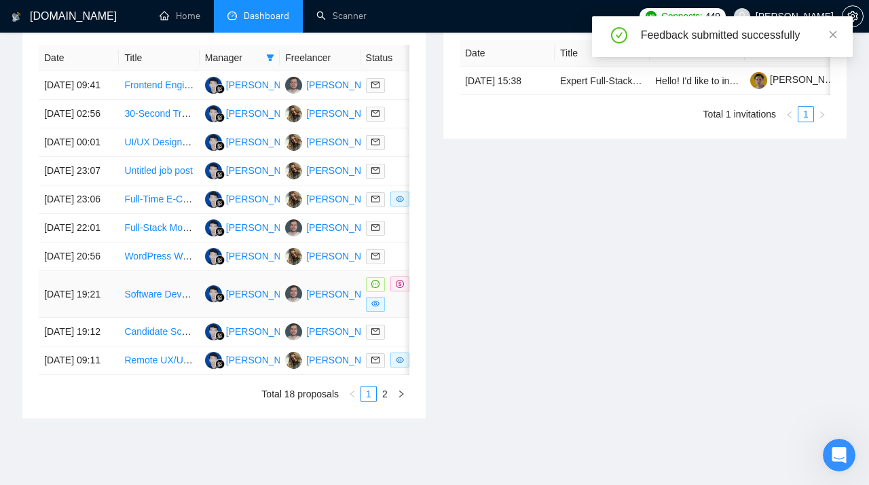
click at [156, 300] on link "Software Developer for Zendesk App" at bounding box center [202, 294] width 156 height 11
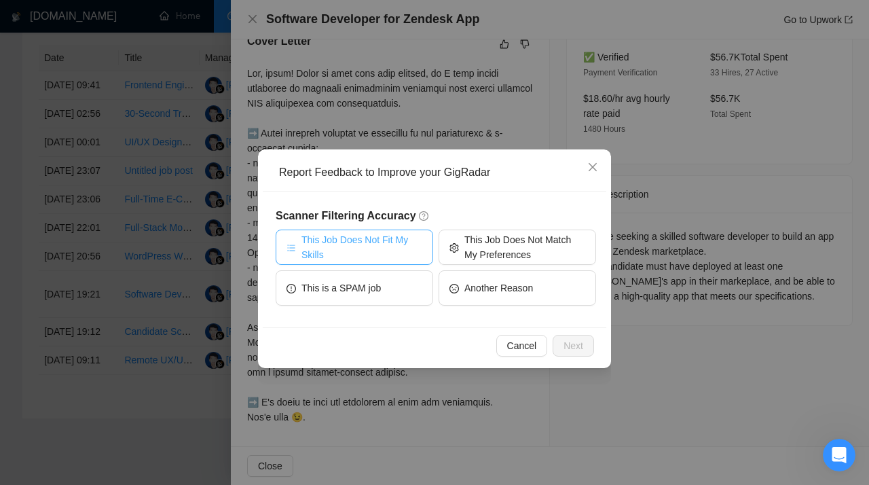
click at [395, 242] on span "This Job Does Not Fit My Skills" at bounding box center [362, 247] width 121 height 30
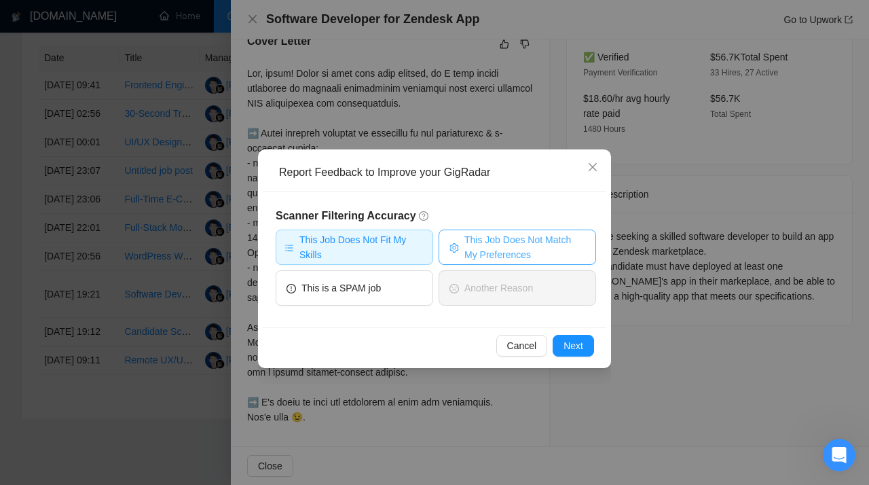
click at [496, 245] on span "This Job Does Not Match My Preferences" at bounding box center [525, 247] width 121 height 30
click at [576, 350] on span "Next" at bounding box center [574, 345] width 20 height 15
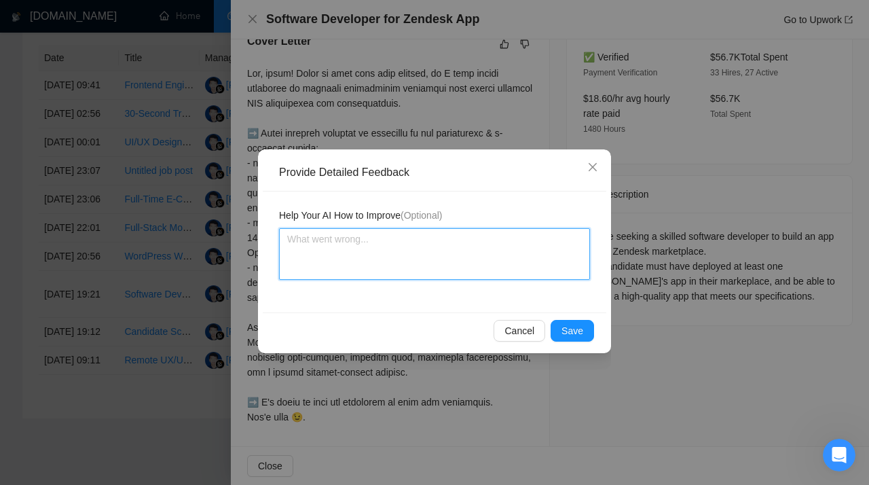
click at [406, 271] on textarea at bounding box center [434, 254] width 311 height 52
paste textarea "Don’t apply to job posts related to Zendesk app development or requiring experi…"
type textarea "Don’t apply to job posts related to Zendesk app development or requiring experi…"
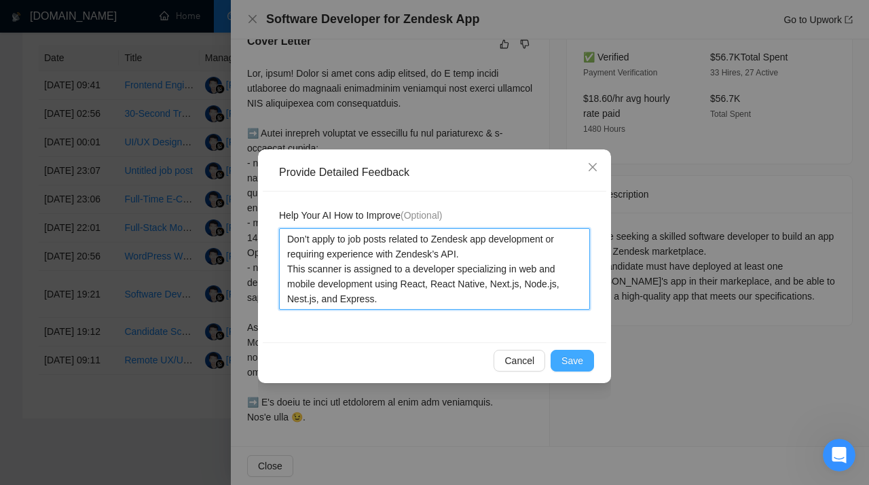
type textarea "Don’t apply to job posts related to Zendesk app development or requiring experi…"
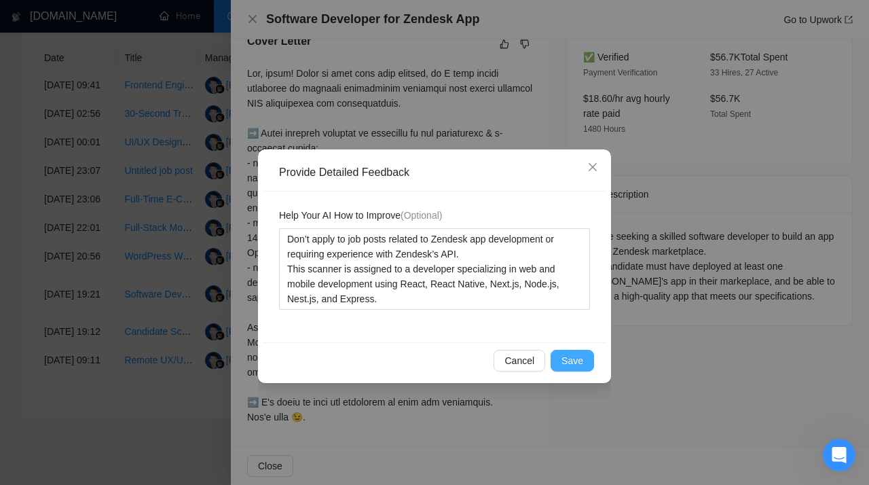
click at [568, 363] on span "Save" at bounding box center [573, 360] width 22 height 15
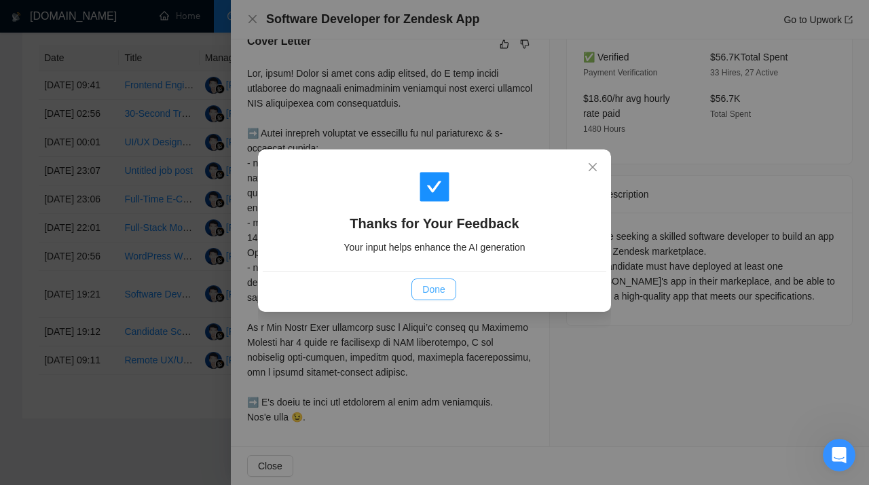
click at [433, 287] on span "Done" at bounding box center [433, 289] width 22 height 15
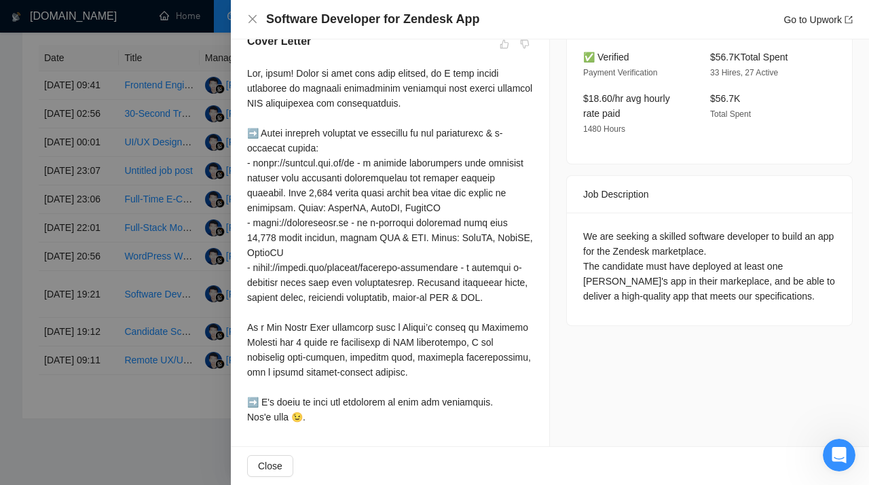
click at [150, 273] on div at bounding box center [434, 242] width 869 height 485
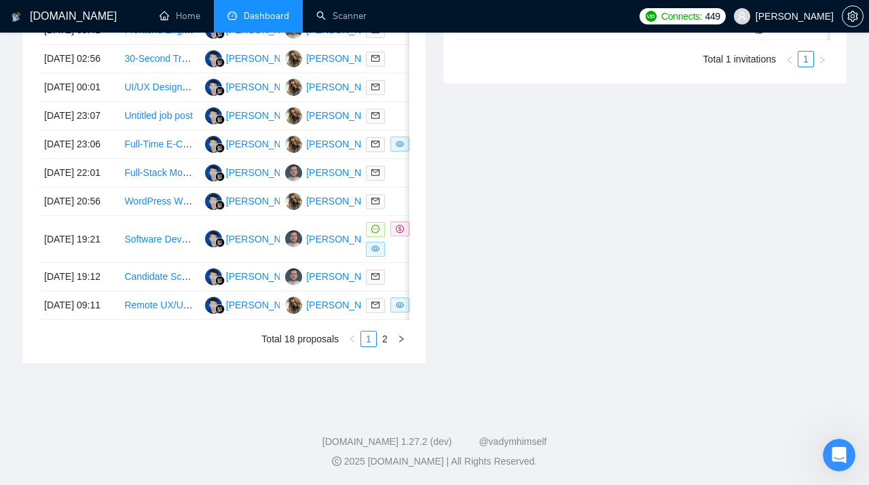
scroll to position [673, 0]
click at [151, 282] on link "Candidate Screening Chatbot Development for Talent Marketplace App" at bounding box center [273, 276] width 298 height 11
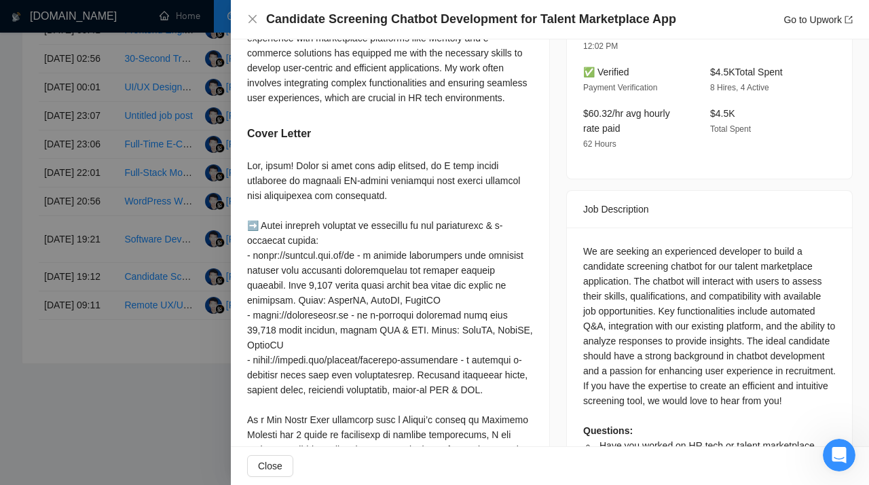
click at [122, 111] on div at bounding box center [434, 242] width 869 height 485
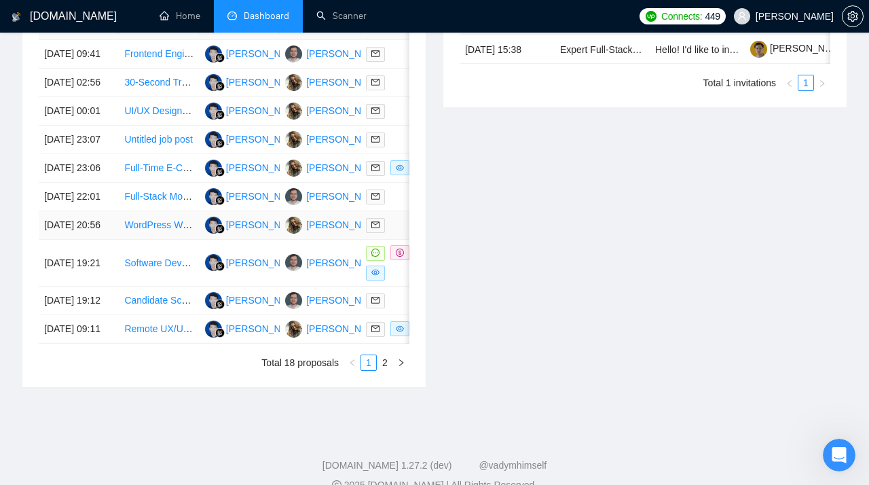
scroll to position [565, 0]
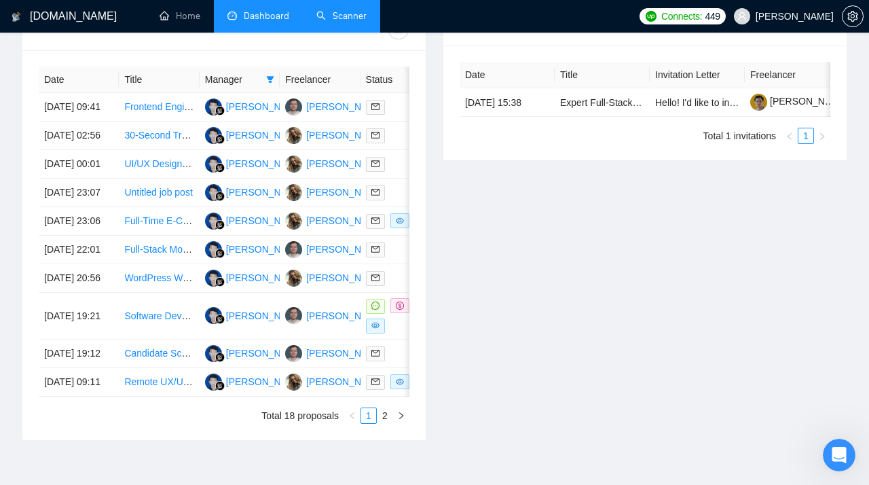
click at [341, 14] on link "Scanner" at bounding box center [342, 16] width 50 height 12
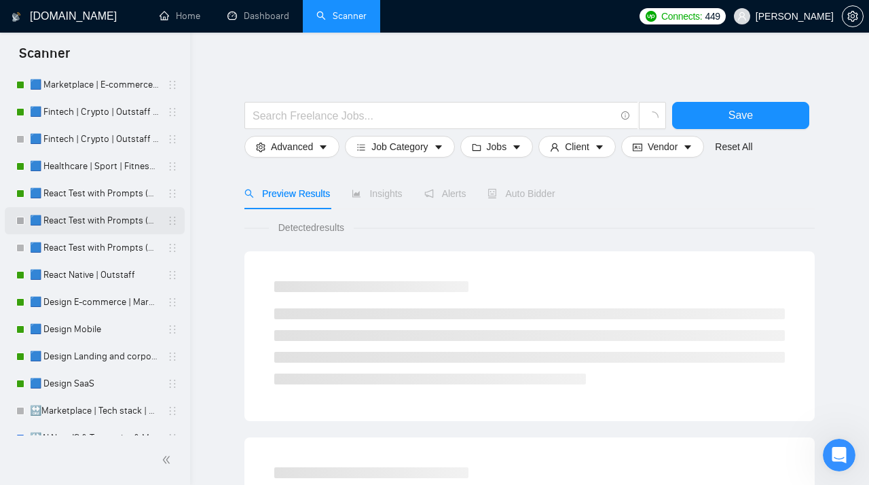
scroll to position [86, 0]
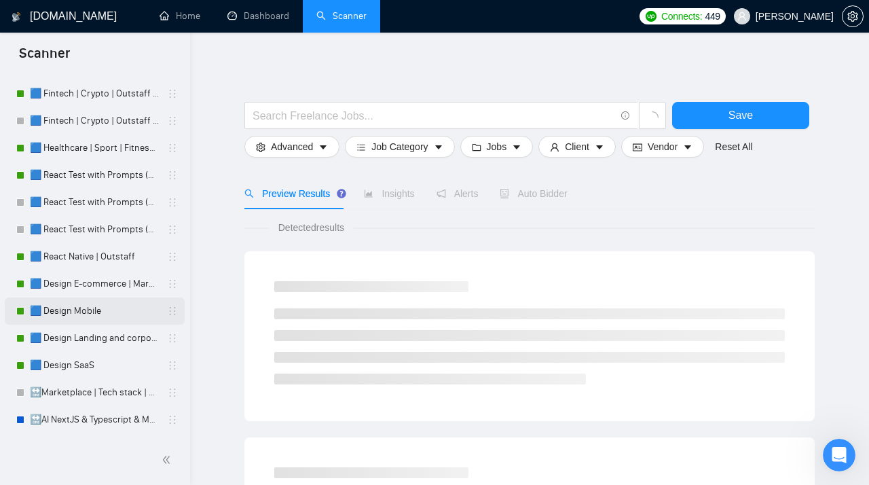
click at [51, 321] on link "🟦 Design Mobile" at bounding box center [94, 311] width 129 height 27
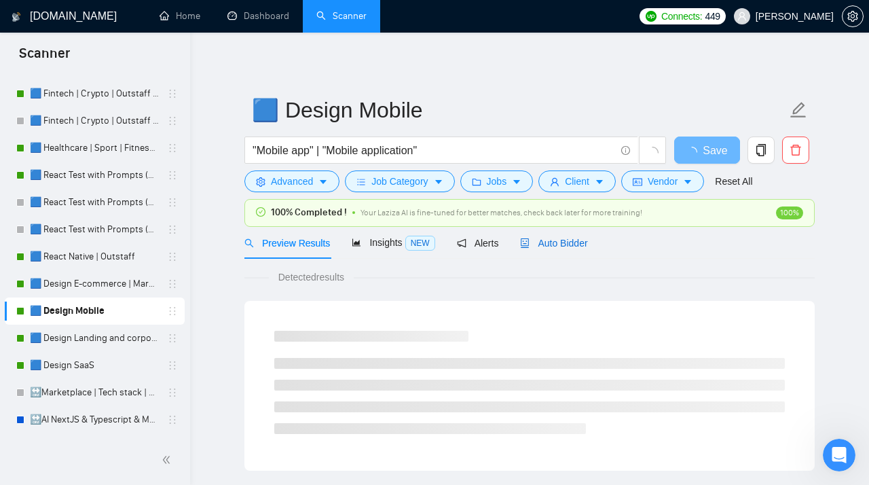
click at [554, 247] on span "Auto Bidder" at bounding box center [553, 243] width 67 height 11
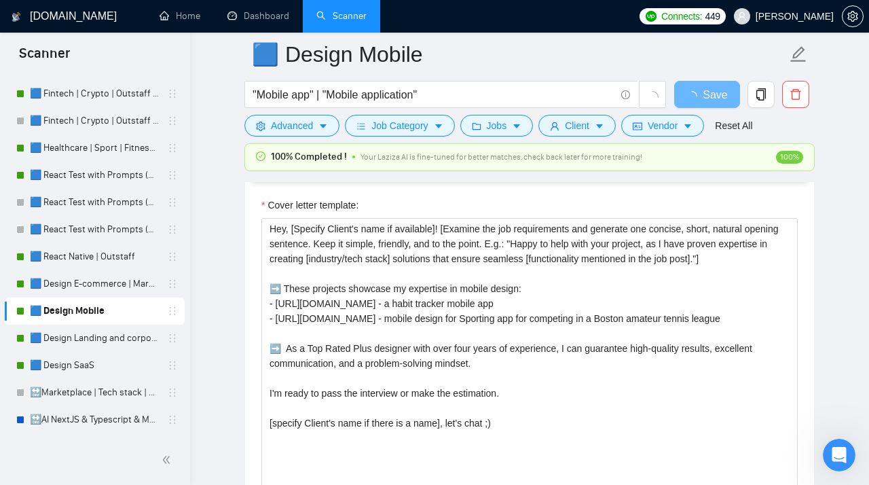
scroll to position [1622, 0]
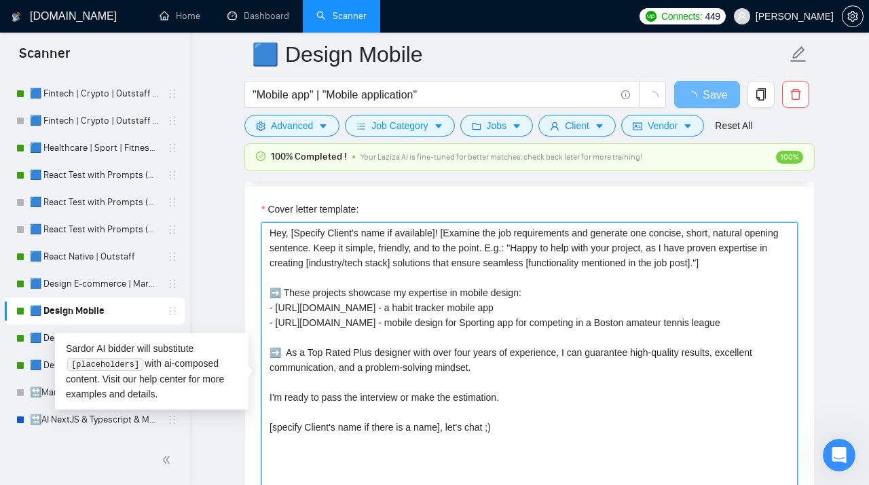
drag, startPoint x: 760, startPoint y: 332, endPoint x: 189, endPoint y: 315, distance: 571.5
click at [262, 315] on textarea "Hey, [Specify Client's name if available]! [Examine the job requirements and ge…" at bounding box center [530, 375] width 537 height 306
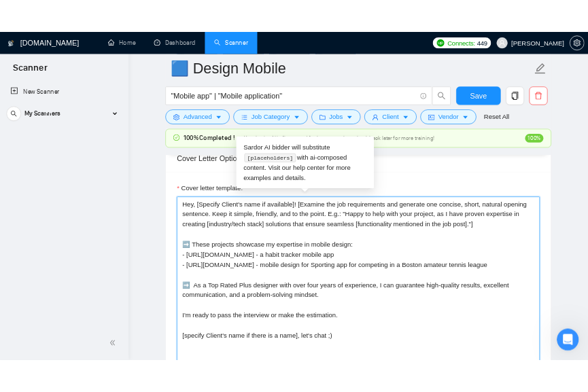
scroll to position [0, 0]
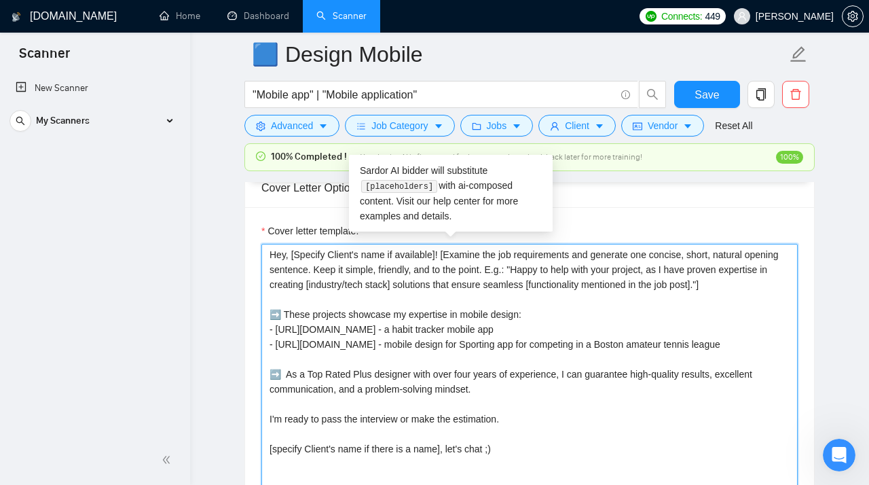
click at [512, 336] on textarea "Hey, [Specify Client's name if available]! [Examine the job requirements and ge…" at bounding box center [530, 397] width 537 height 306
click at [554, 332] on textarea "Hey, [Specify Client's name if available]! [Examine the job requirements and ge…" at bounding box center [530, 397] width 537 height 306
drag, startPoint x: 506, startPoint y: 336, endPoint x: 245, endPoint y: 336, distance: 260.8
click at [262, 336] on textarea "Hey, [Specify Client's name if available]! [Examine the job requirements and ge…" at bounding box center [530, 397] width 537 height 306
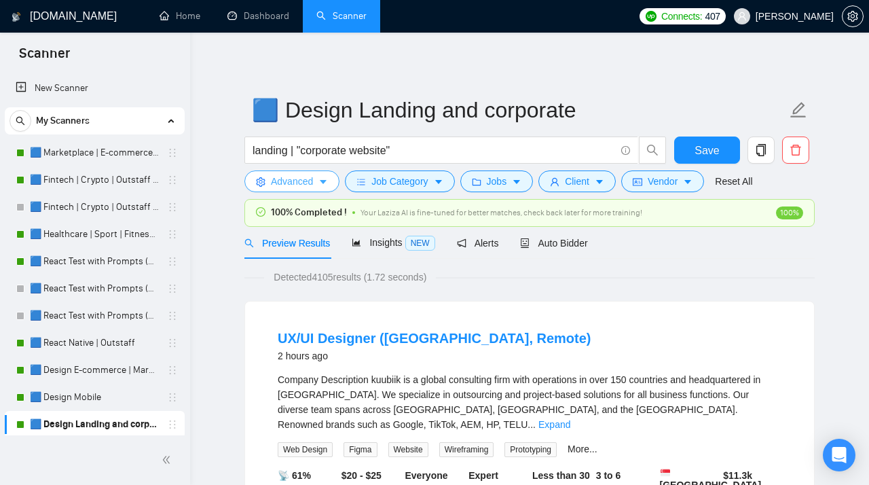
click at [298, 179] on span "Advanced" at bounding box center [292, 181] width 42 height 15
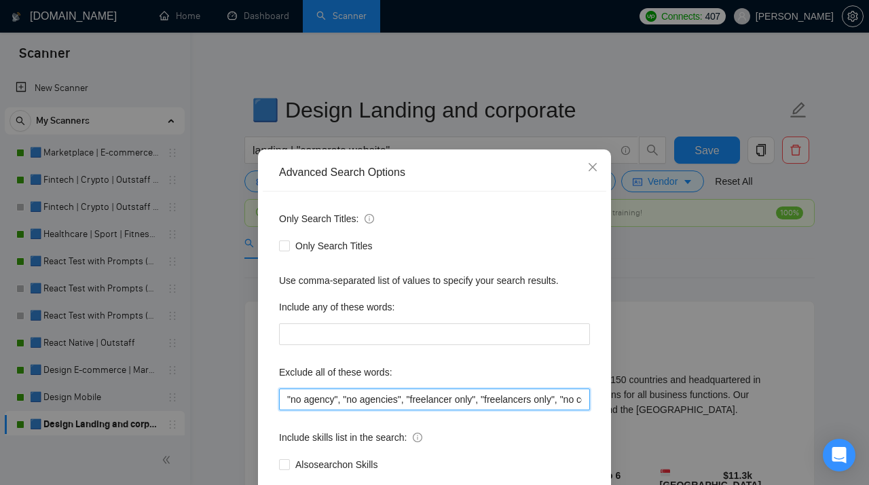
click at [344, 401] on input ""no agency", "no agencies", "freelancer only", "freelancers only", "no company"…" at bounding box center [434, 400] width 311 height 22
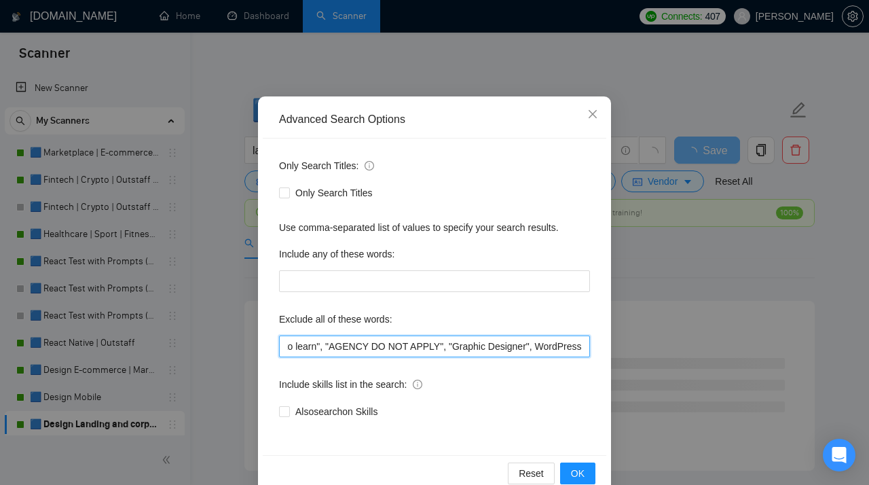
scroll to position [80, 0]
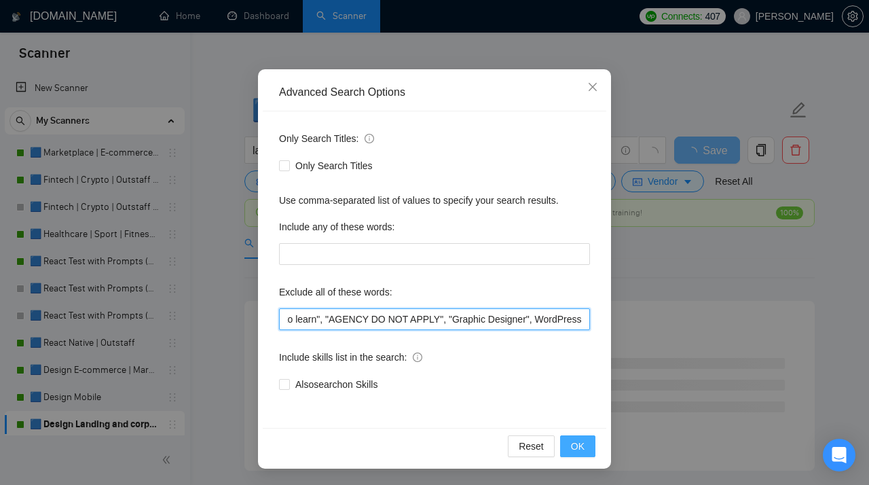
type input ""no agency", "no agencies", "freelancer only", "freelancers only", "no company"…"
click at [587, 445] on button "OK" at bounding box center [577, 446] width 35 height 22
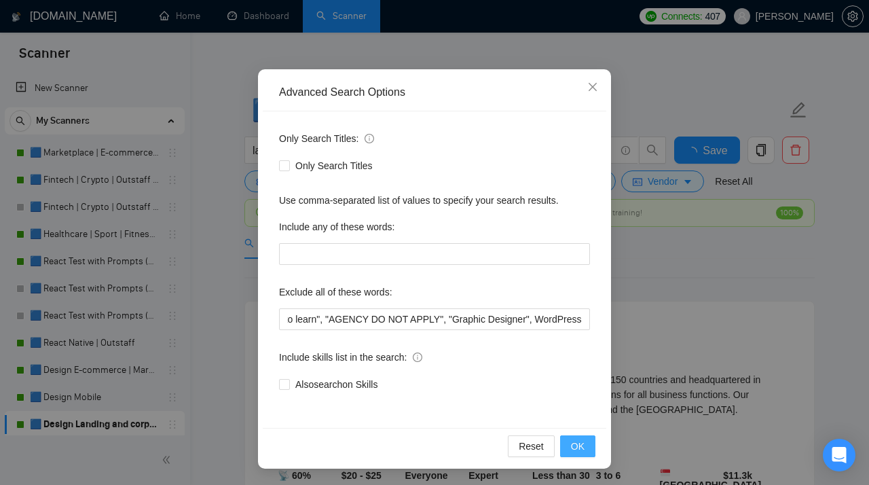
scroll to position [12, 0]
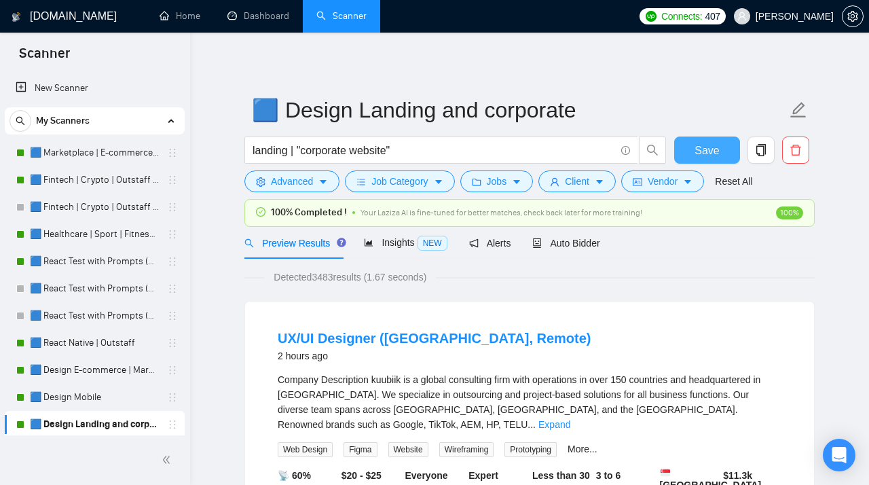
click at [718, 149] on span "Save" at bounding box center [707, 150] width 24 height 17
